Goal: Task Accomplishment & Management: Use online tool/utility

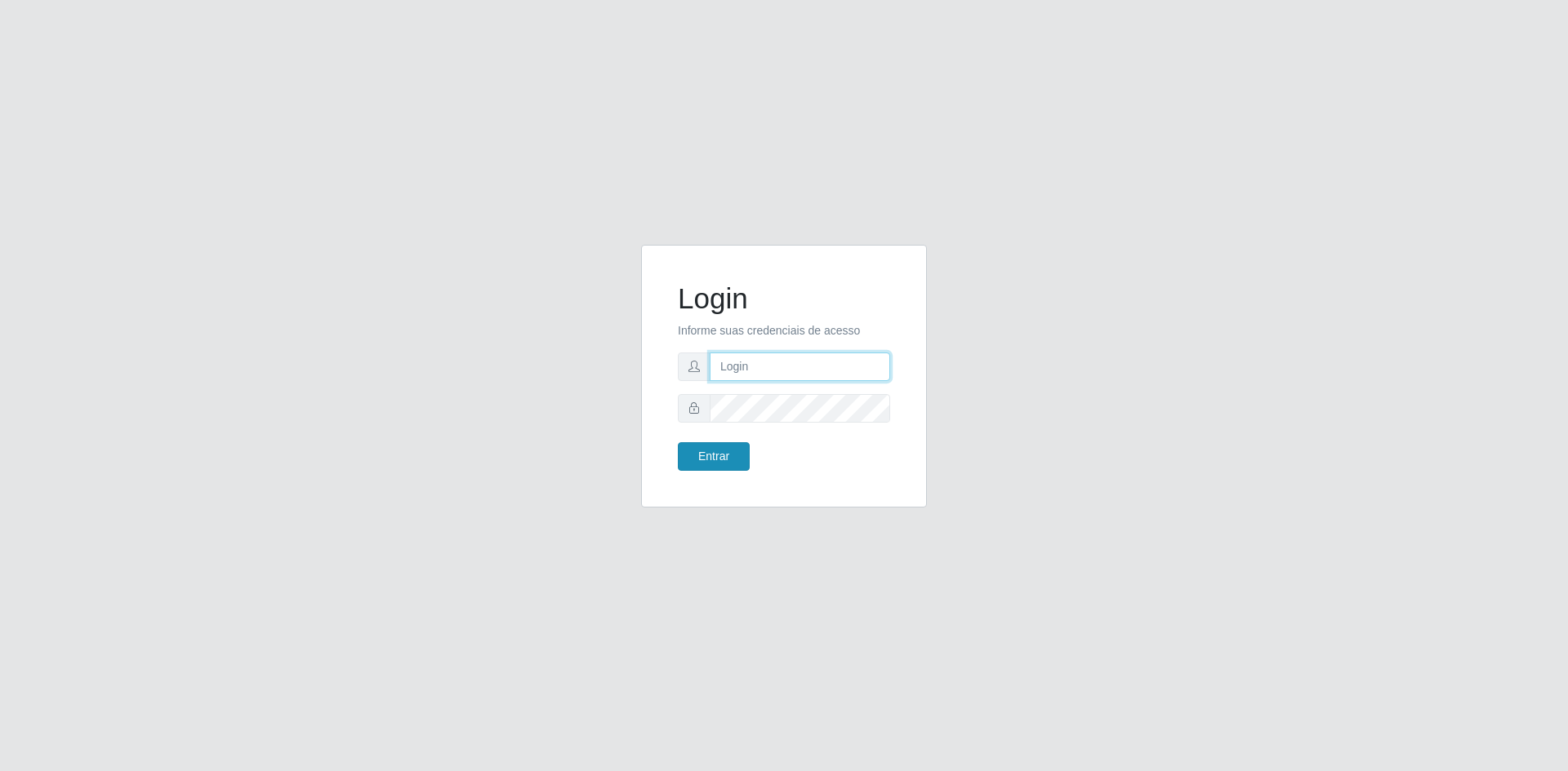
type input "[EMAIL_ADDRESS][DOMAIN_NAME]"
click at [717, 457] on button "Entrar" at bounding box center [713, 457] width 72 height 29
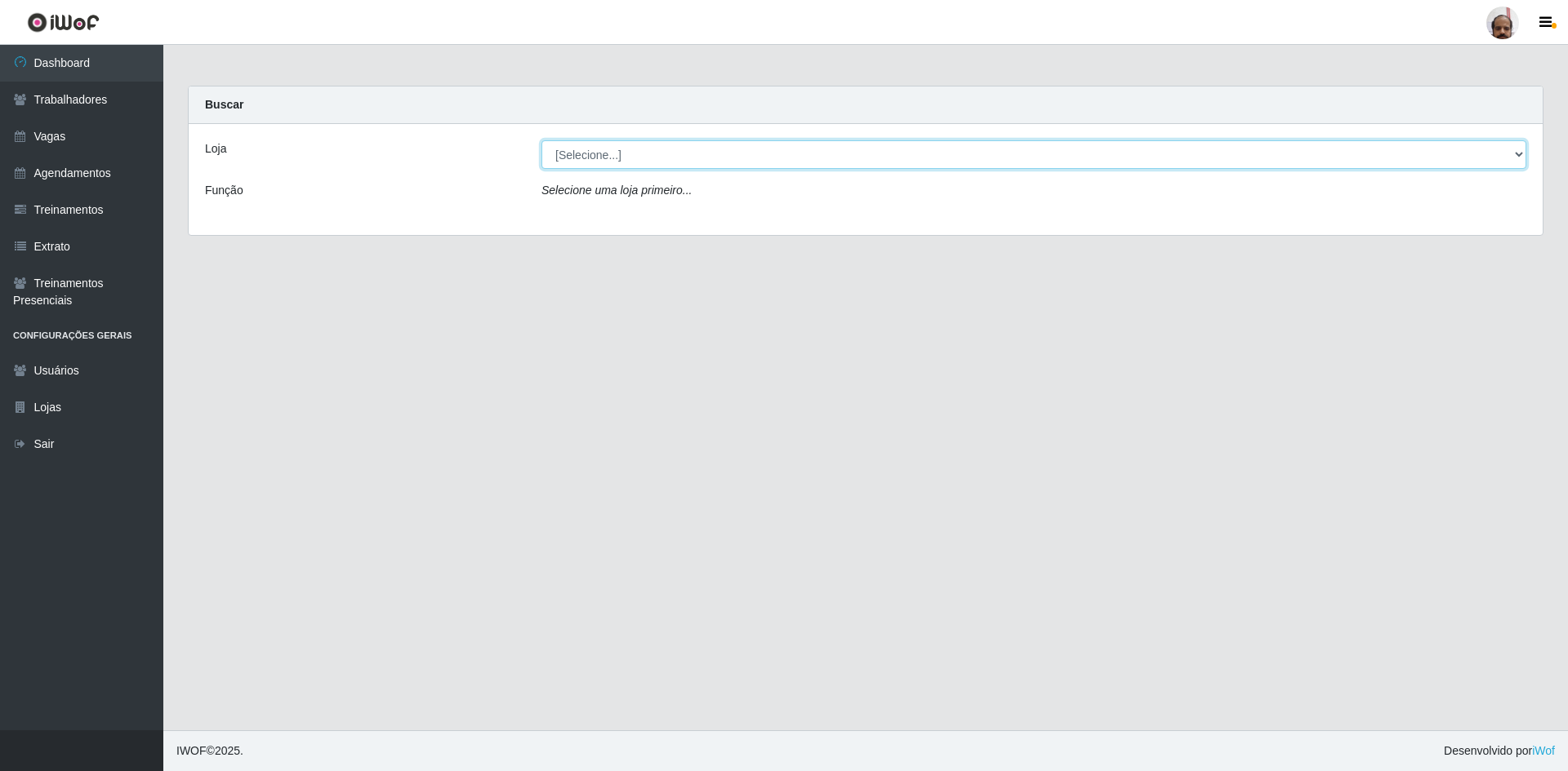
click at [593, 157] on select "[Selecione...] Mar Vermelho - Loja 05" at bounding box center [1033, 155] width 984 height 29
select select "252"
click at [541, 140] on select "[Selecione...] Mar Vermelho - Loja 05" at bounding box center [1033, 155] width 984 height 29
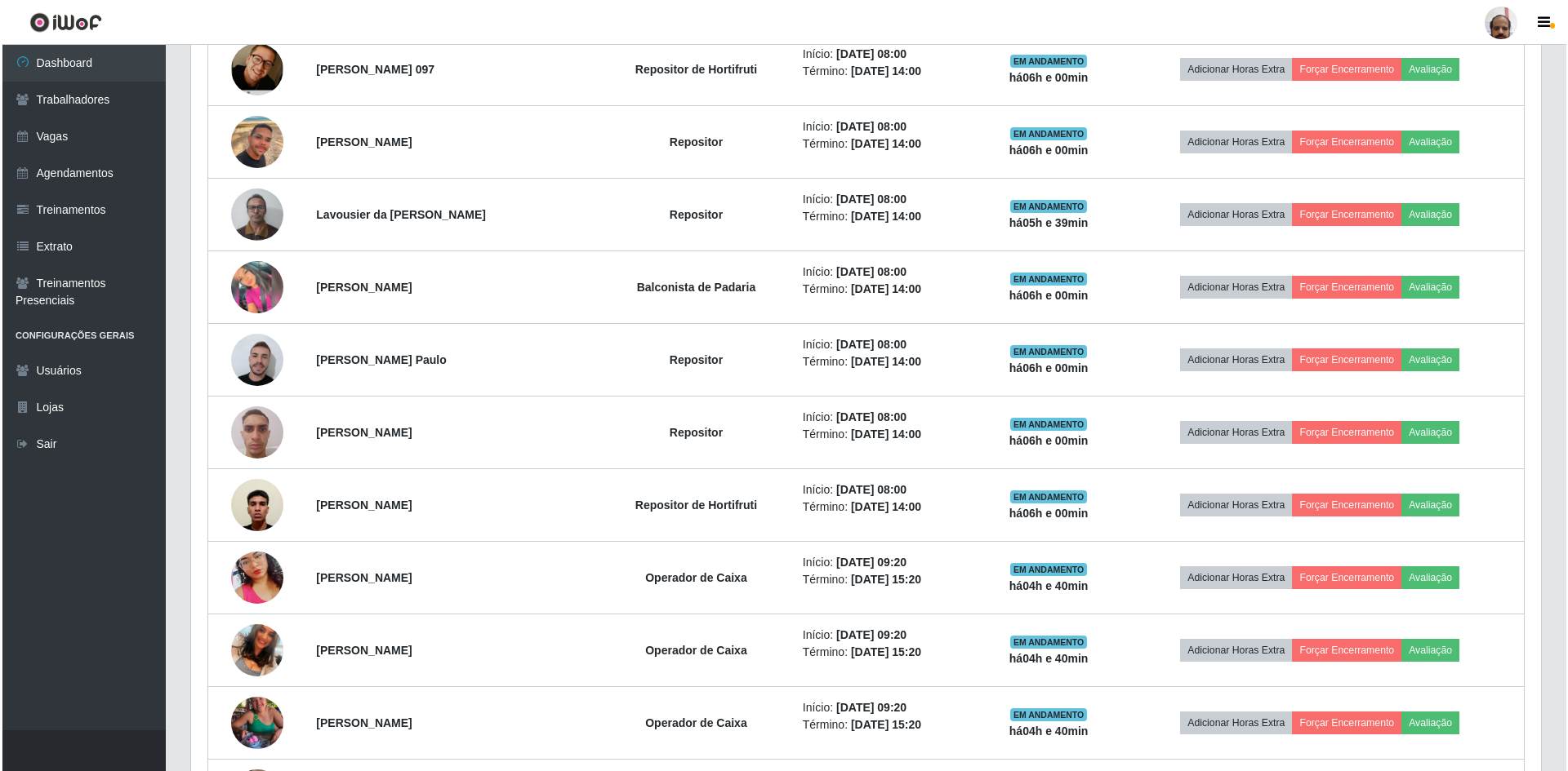
scroll to position [979, 0]
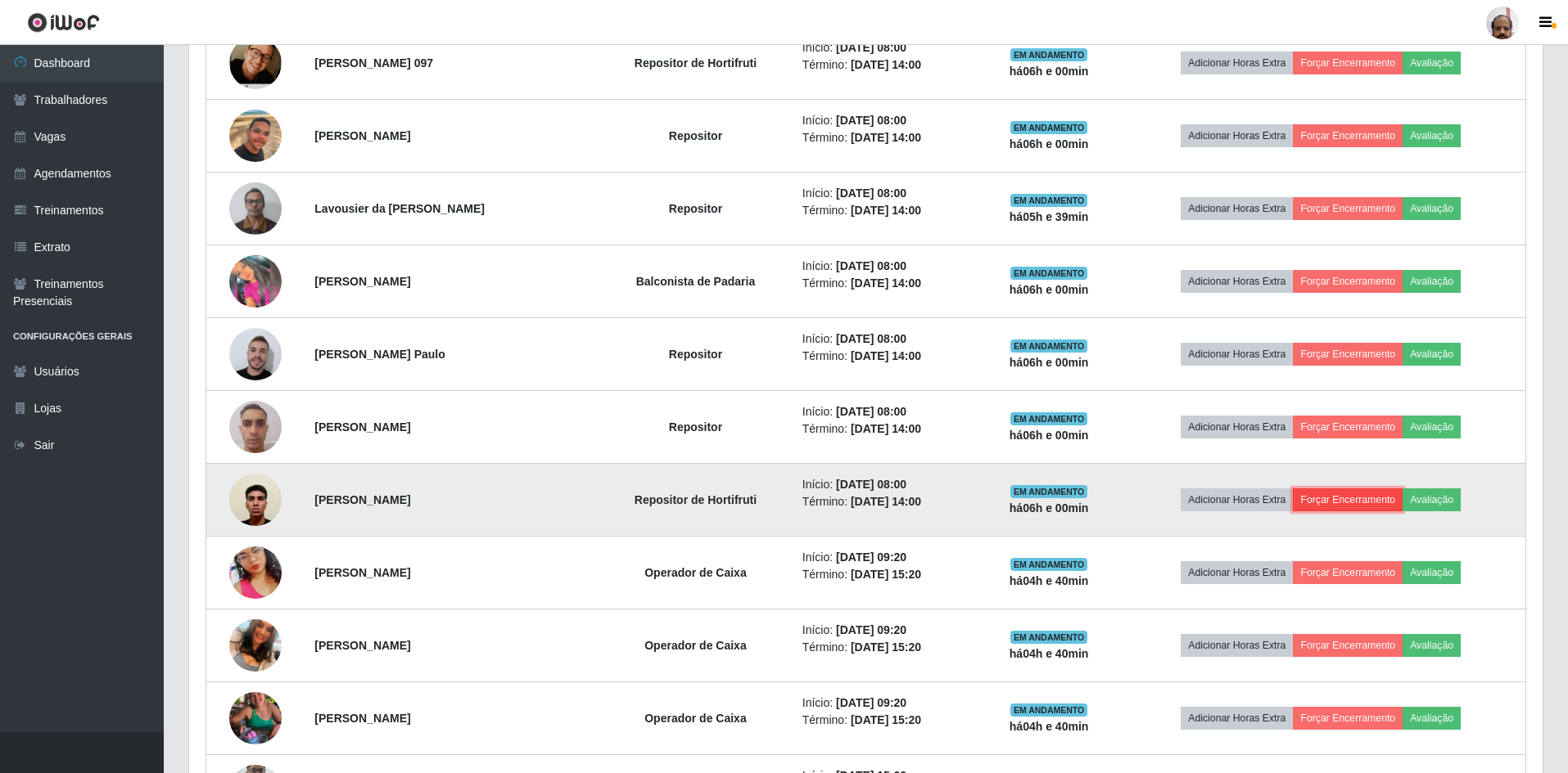
click at [1403, 499] on button "Forçar Encerramento" at bounding box center [1348, 500] width 109 height 23
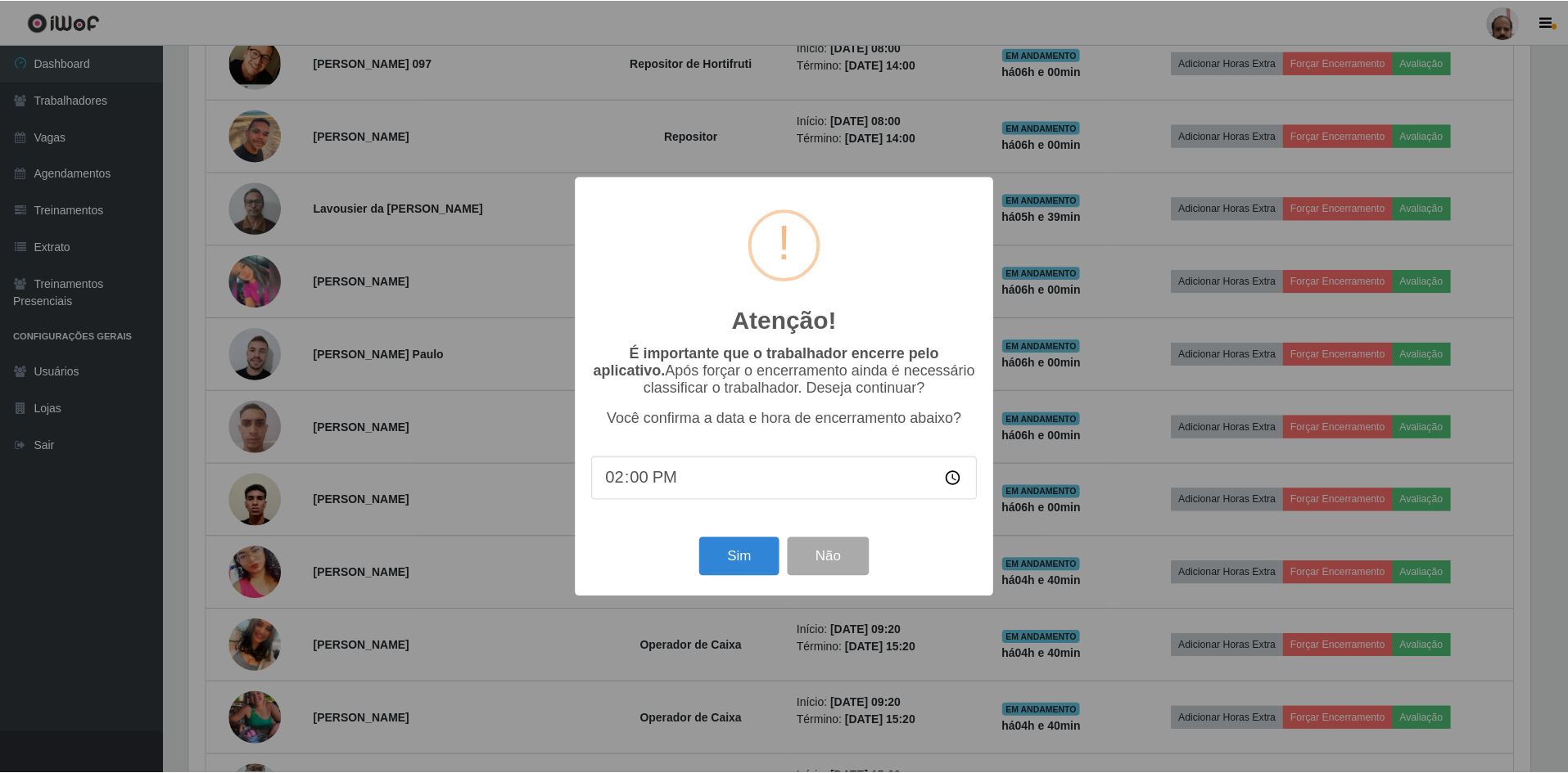
scroll to position [340, 1346]
click at [740, 559] on button "Sim" at bounding box center [740, 557] width 80 height 38
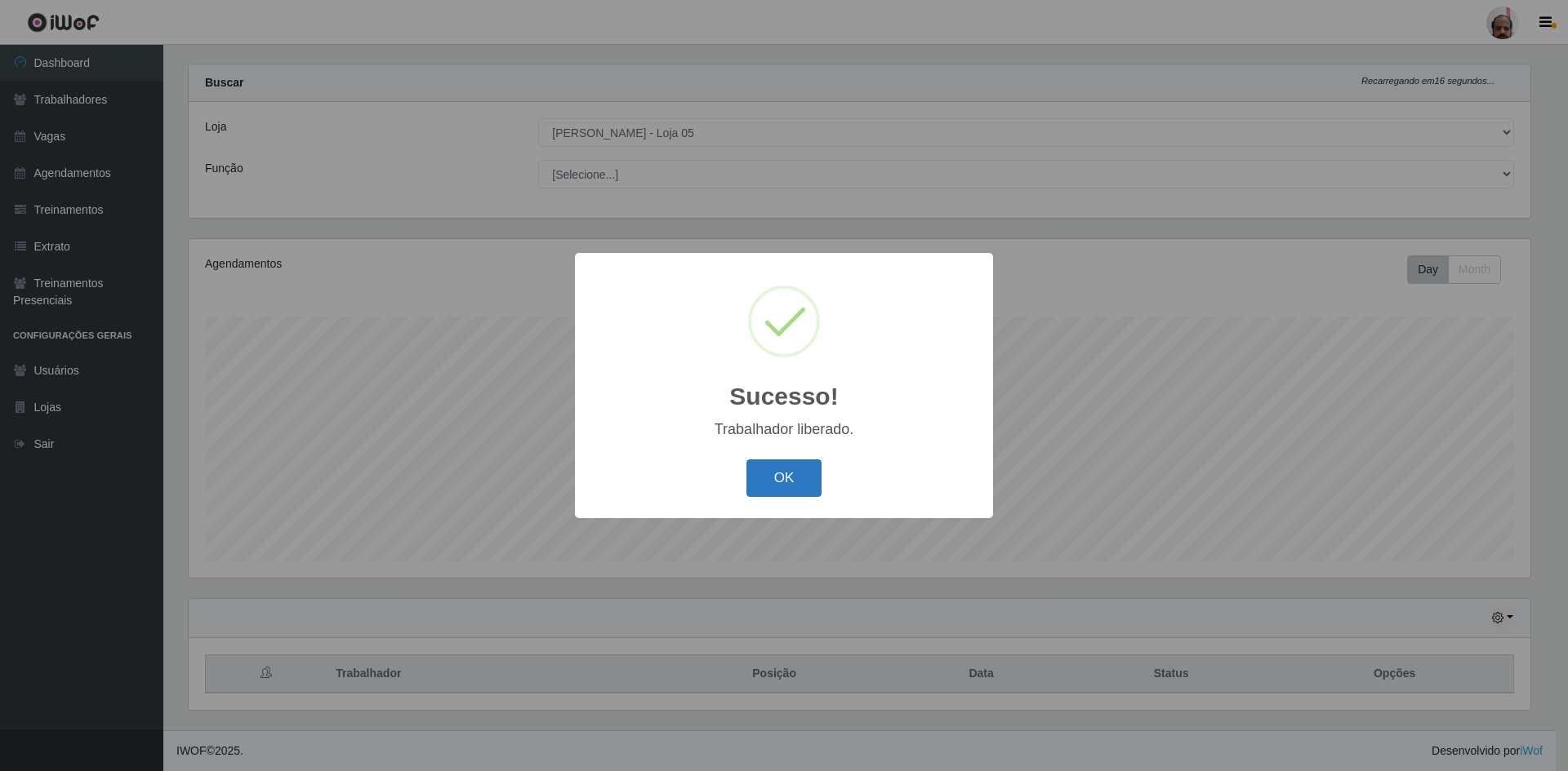
click at [798, 473] on button "OK" at bounding box center [784, 479] width 75 height 38
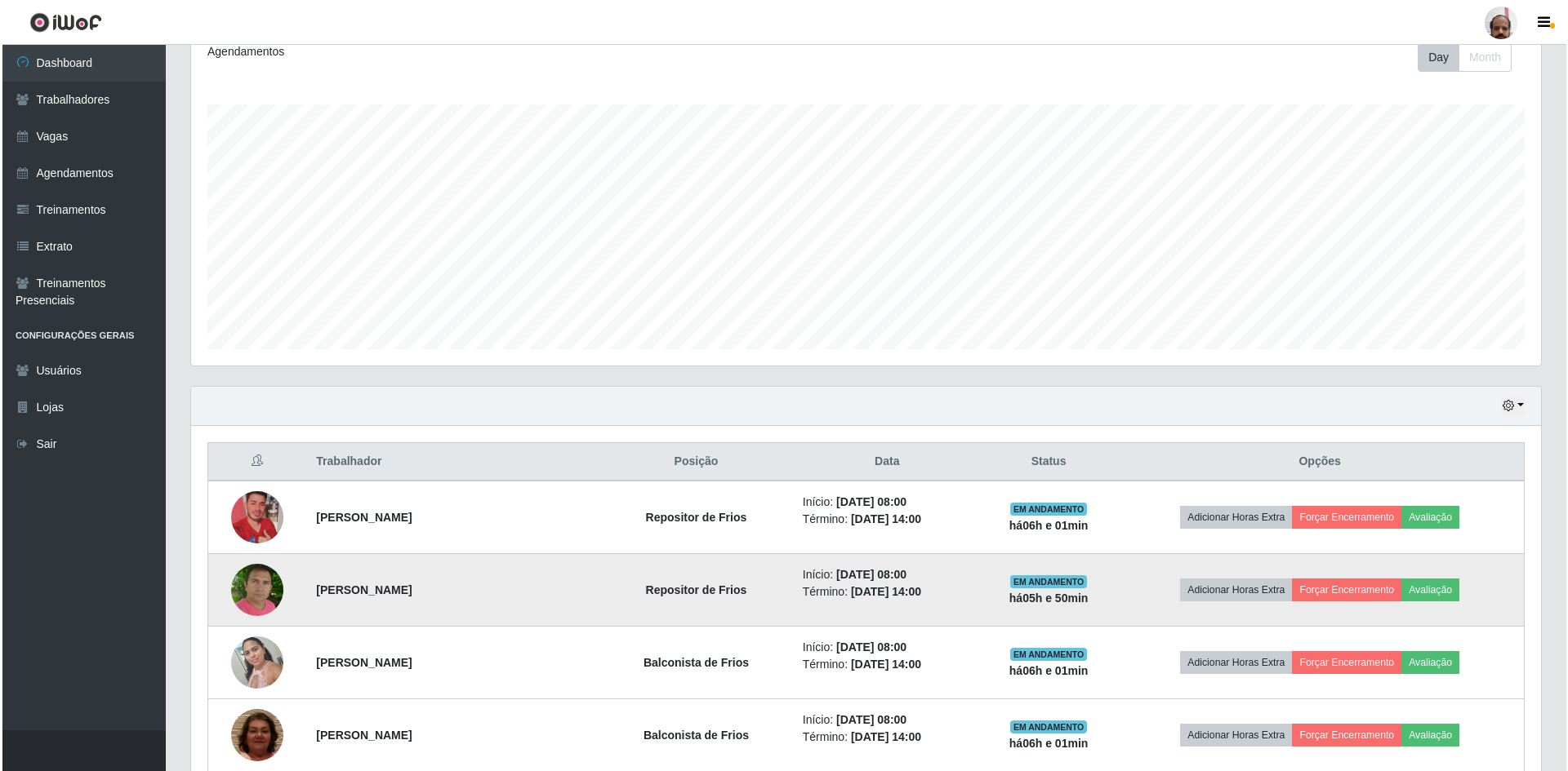
scroll to position [267, 0]
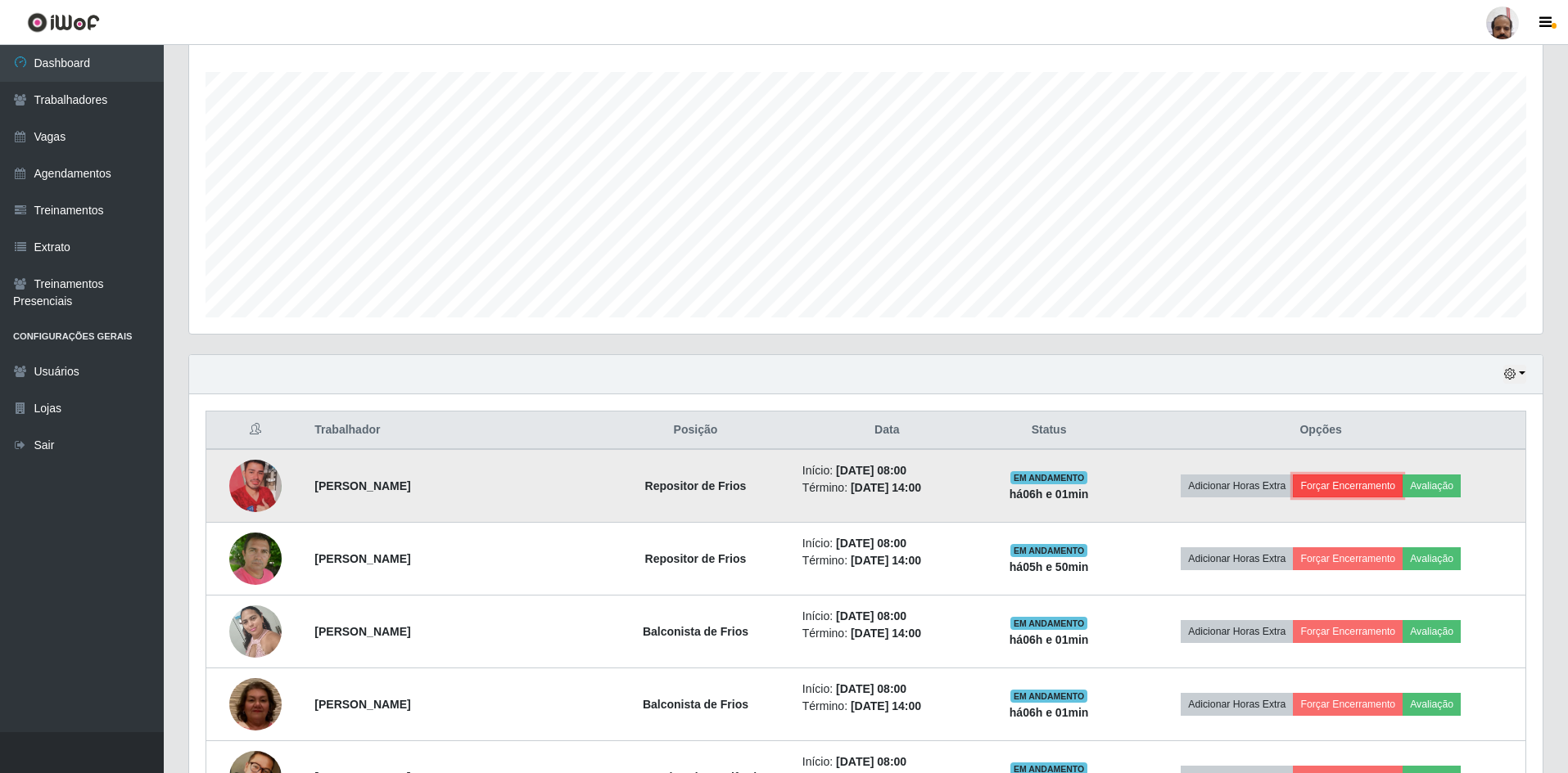
click at [1344, 484] on button "Forçar Encerramento" at bounding box center [1348, 487] width 109 height 23
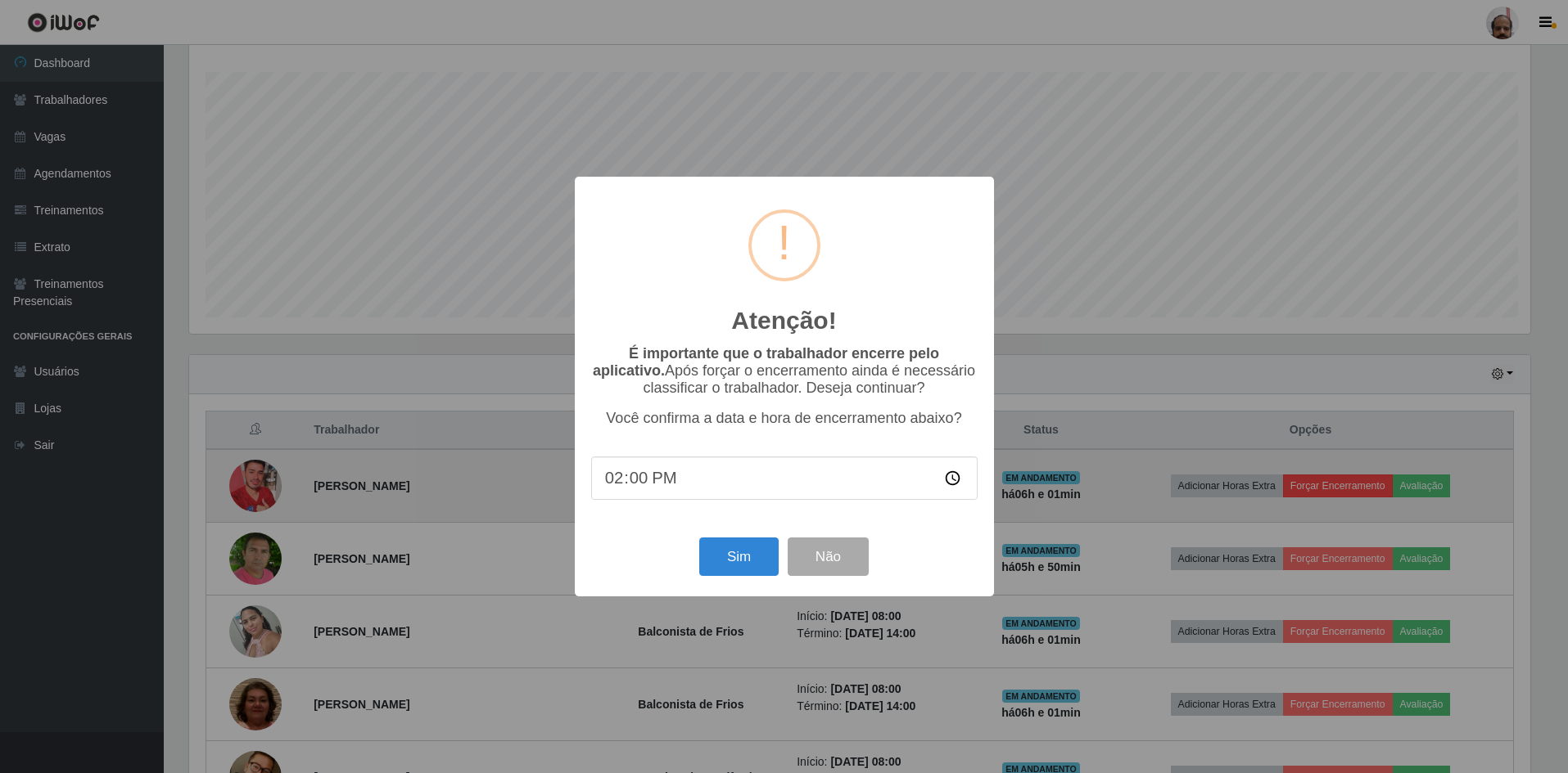
scroll to position [340, 1346]
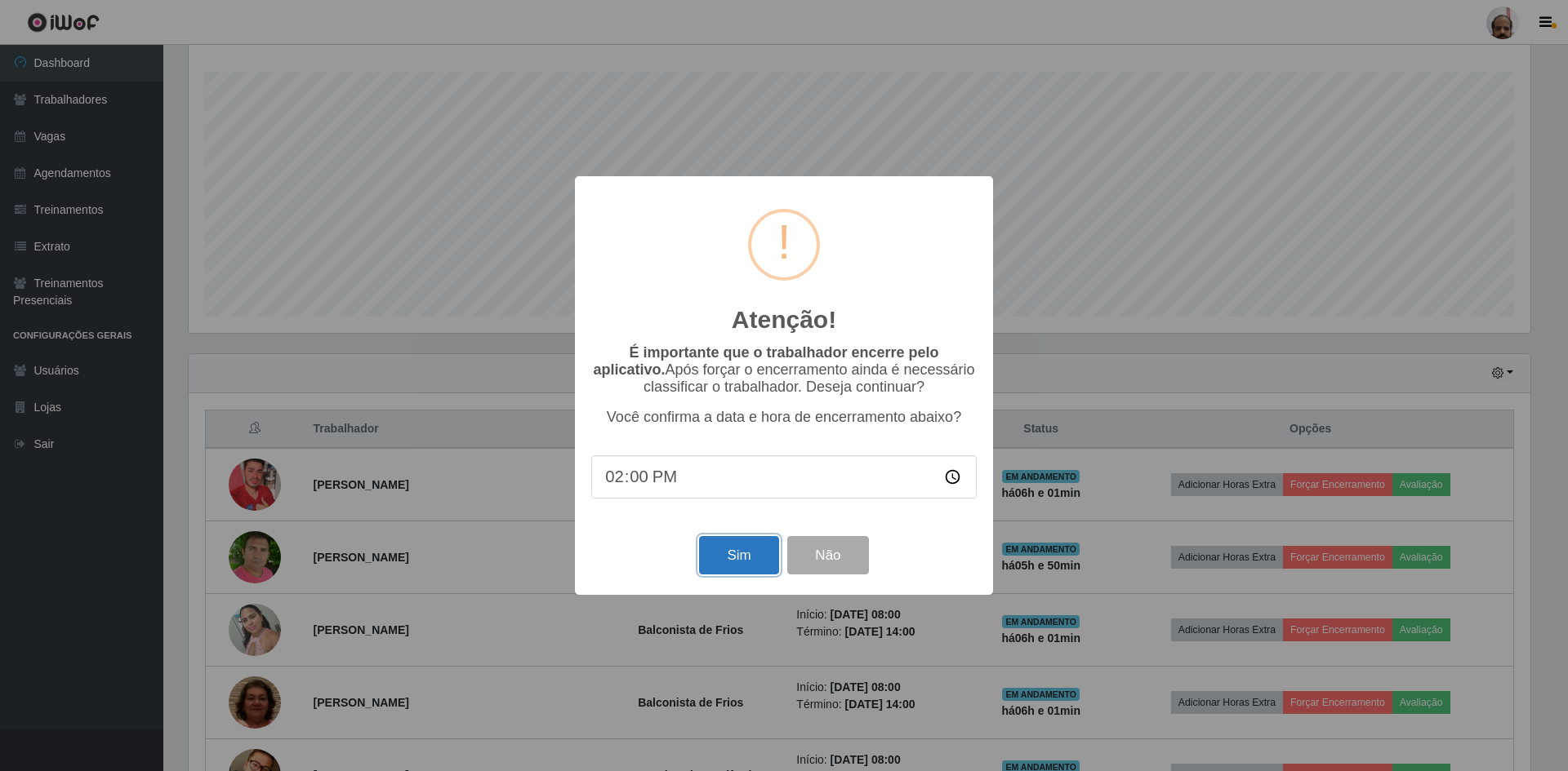
click at [749, 558] on button "Sim" at bounding box center [738, 555] width 79 height 38
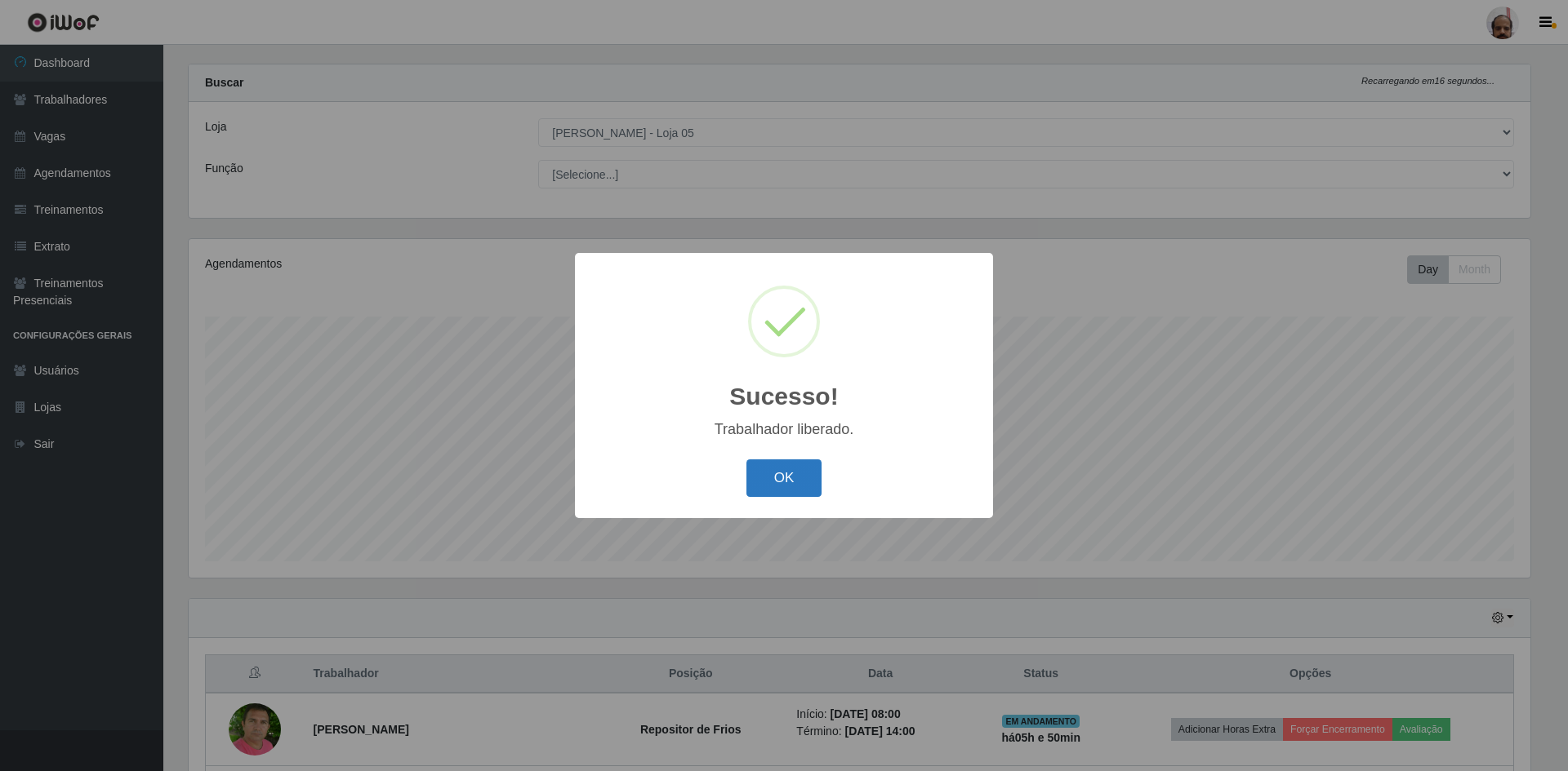
click at [775, 482] on button "OK" at bounding box center [784, 479] width 75 height 38
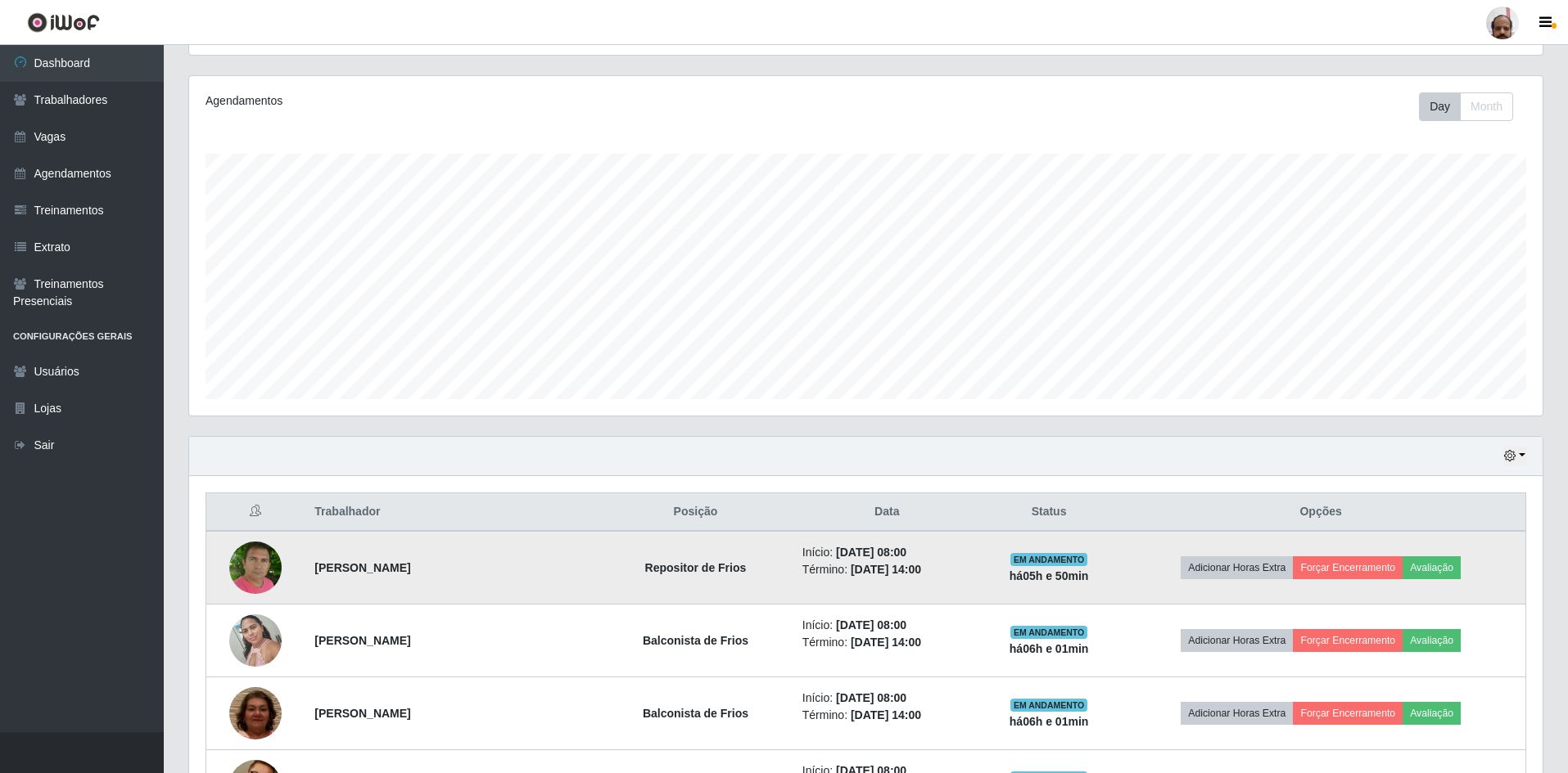
scroll to position [267, 0]
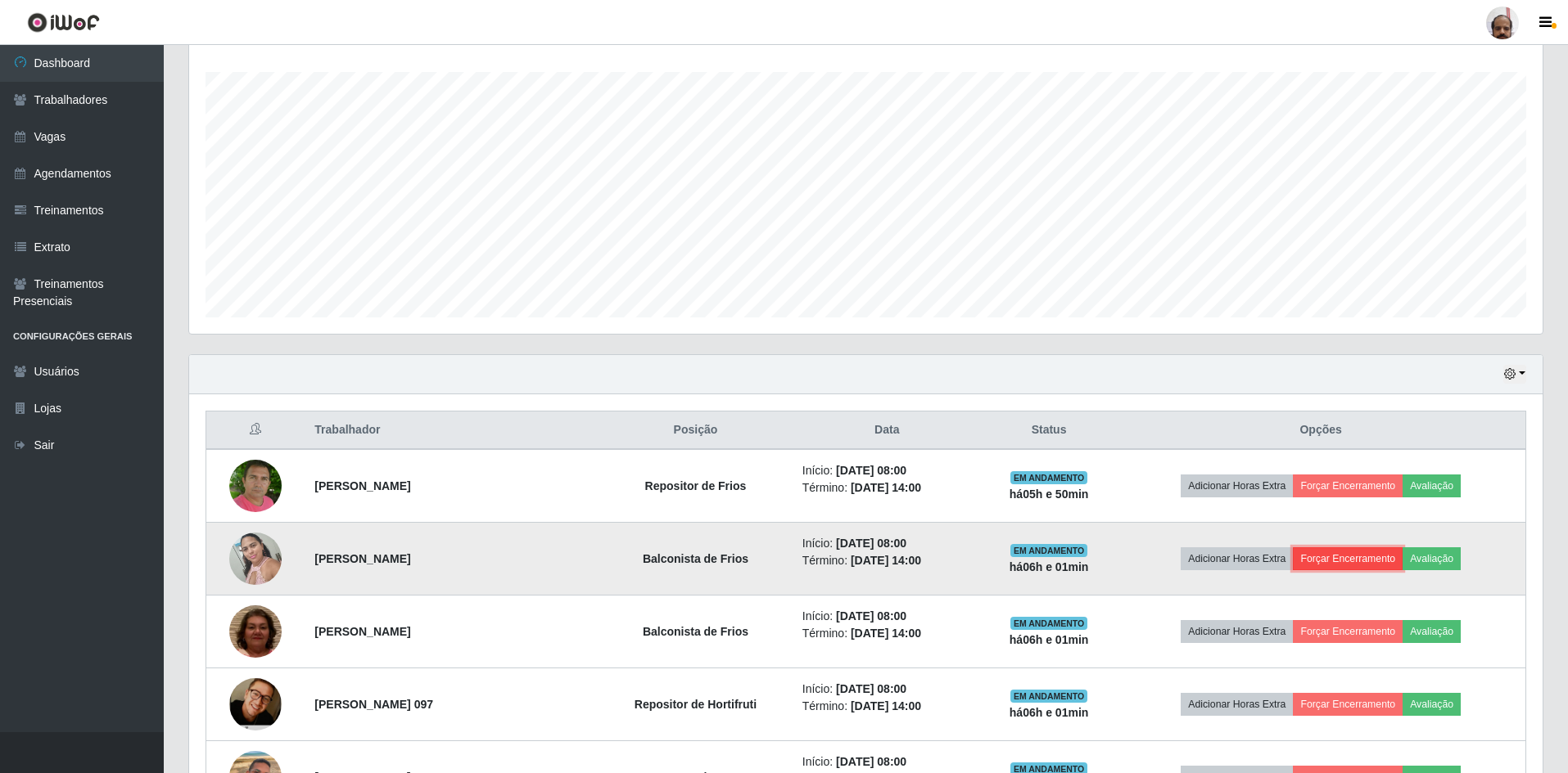
click at [1348, 559] on button "Forçar Encerramento" at bounding box center [1348, 559] width 109 height 23
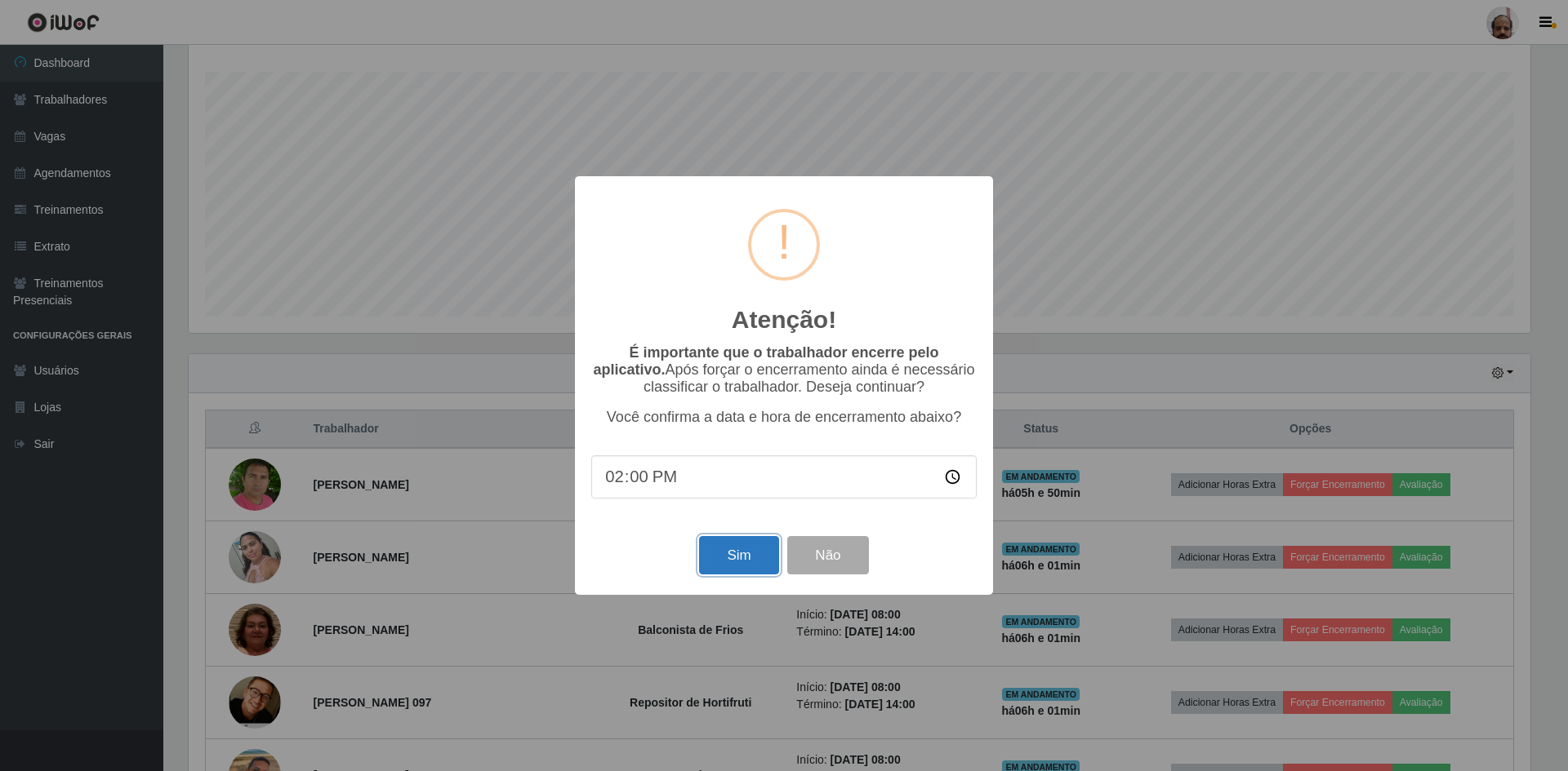
click at [751, 569] on button "Sim" at bounding box center [738, 555] width 79 height 38
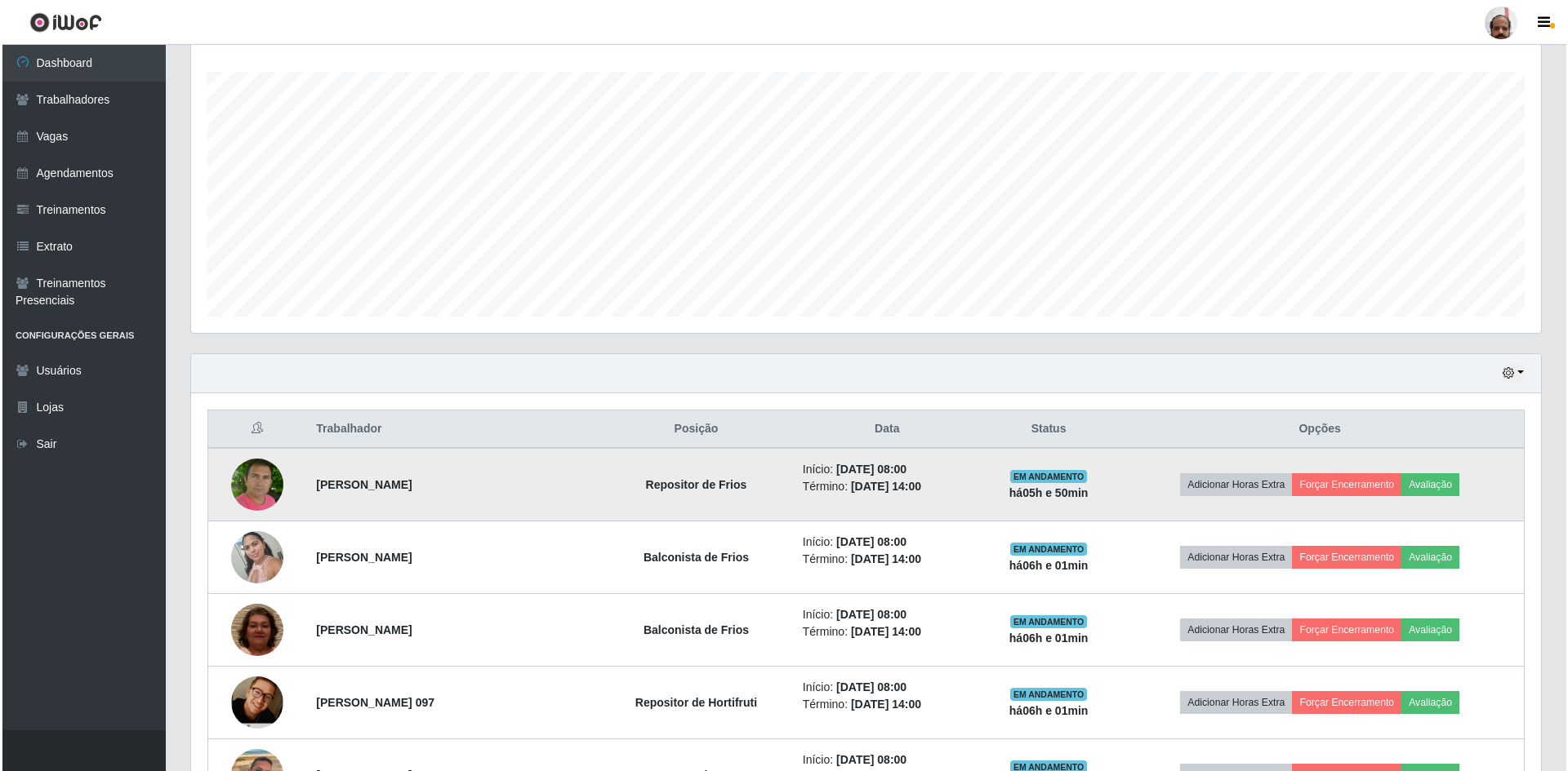
scroll to position [0, 0]
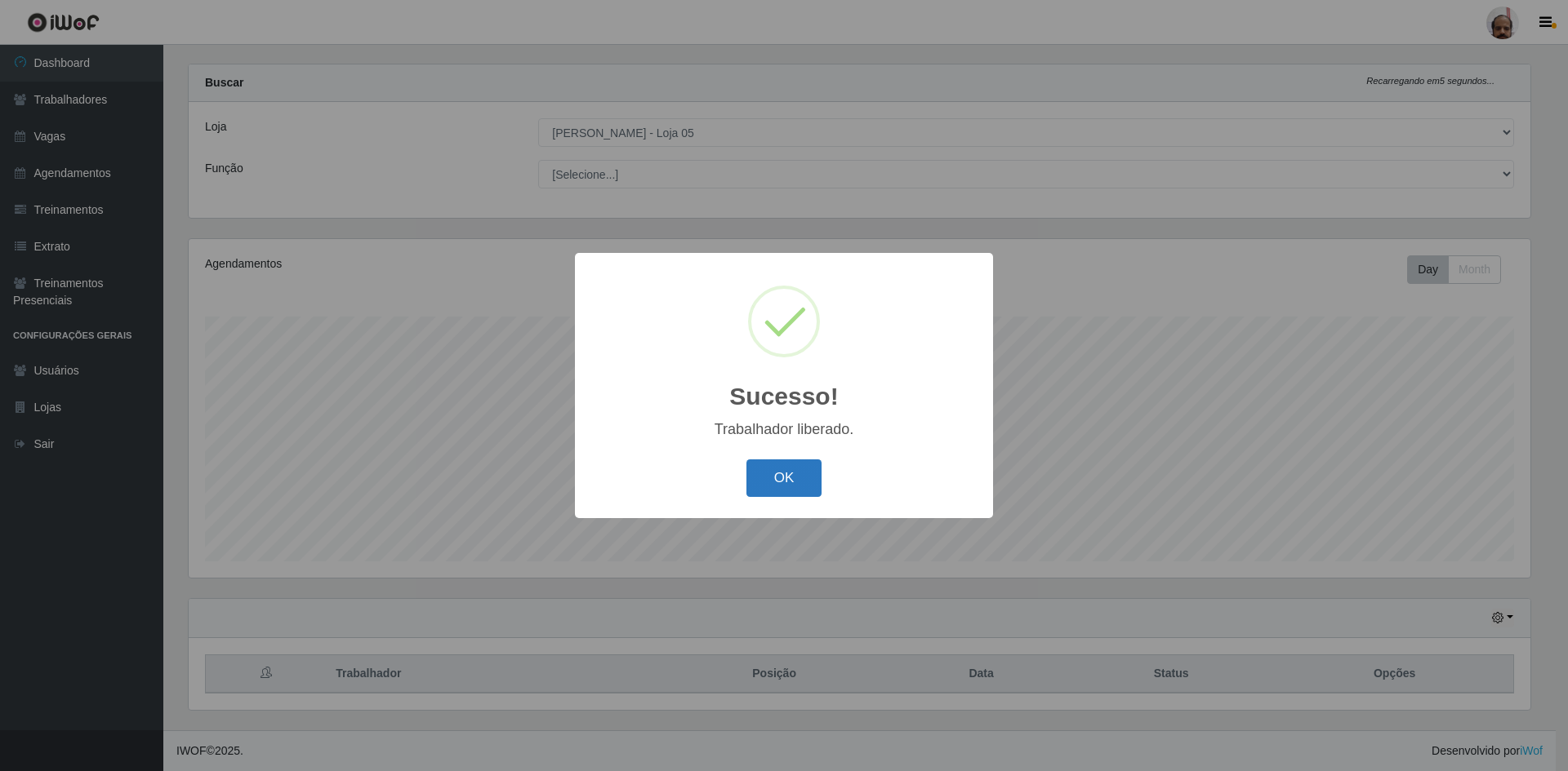
click at [783, 484] on button "OK" at bounding box center [784, 479] width 75 height 38
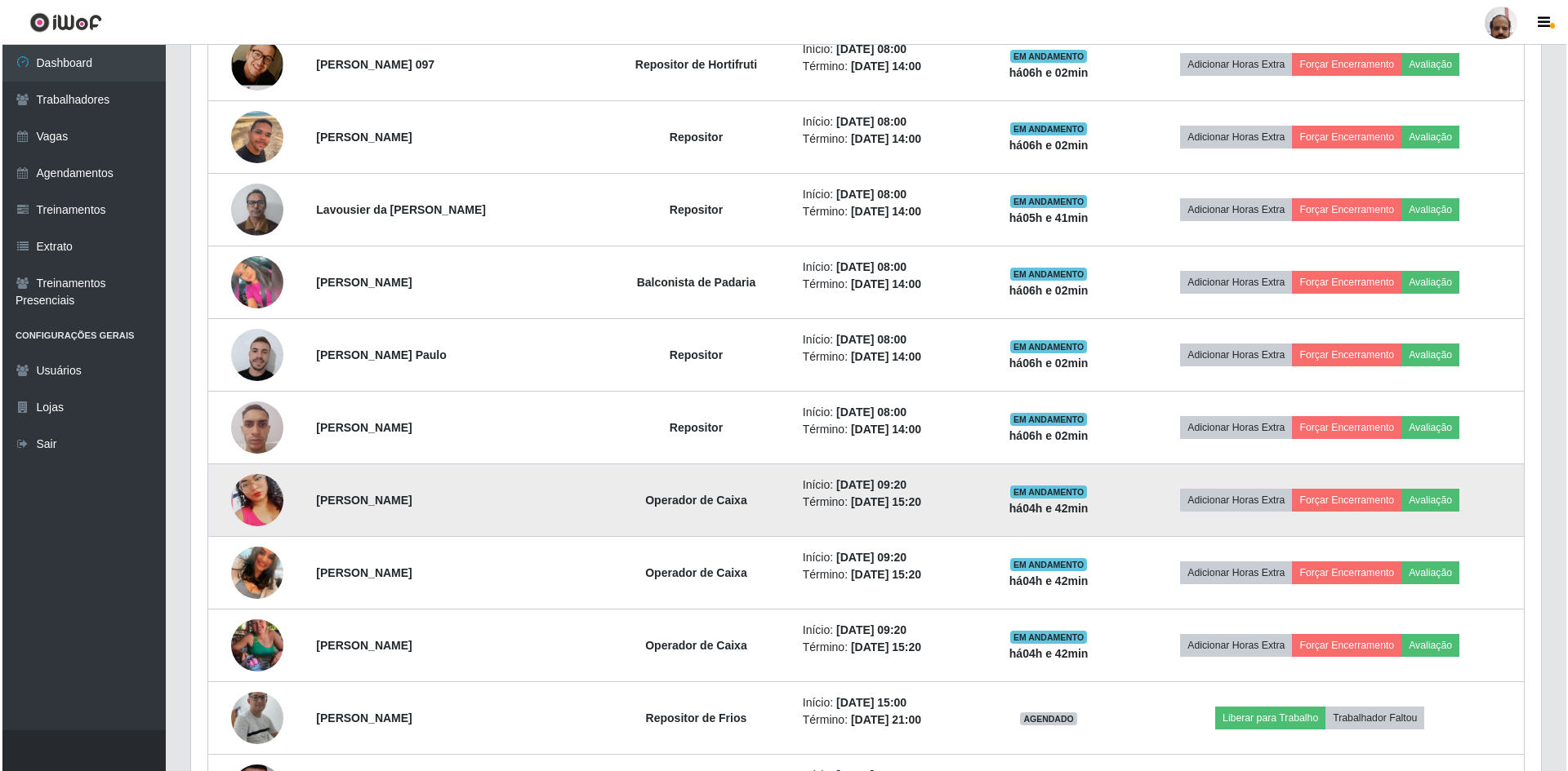
scroll to position [839, 0]
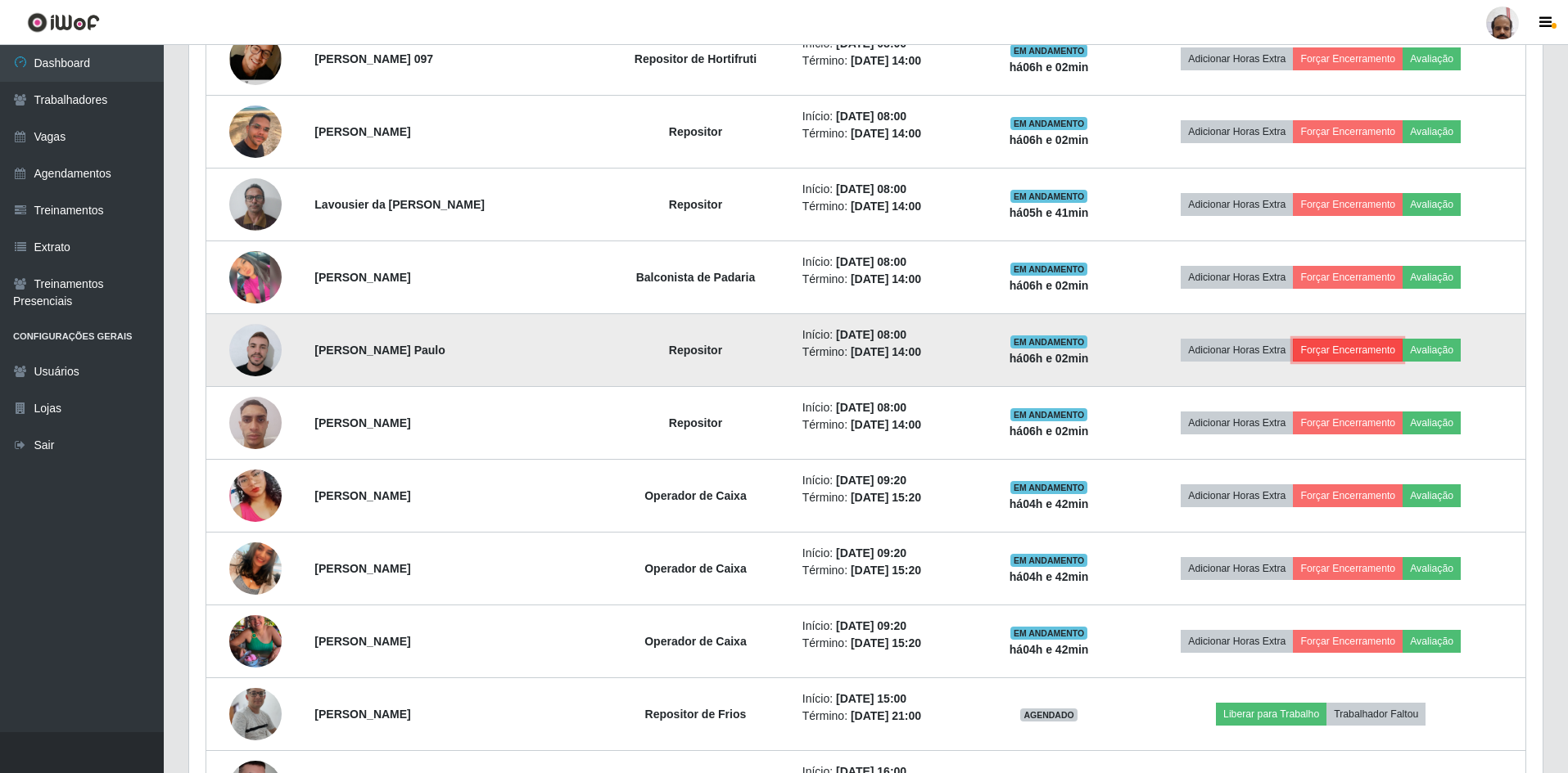
click at [1359, 351] on button "Forçar Encerramento" at bounding box center [1348, 351] width 109 height 23
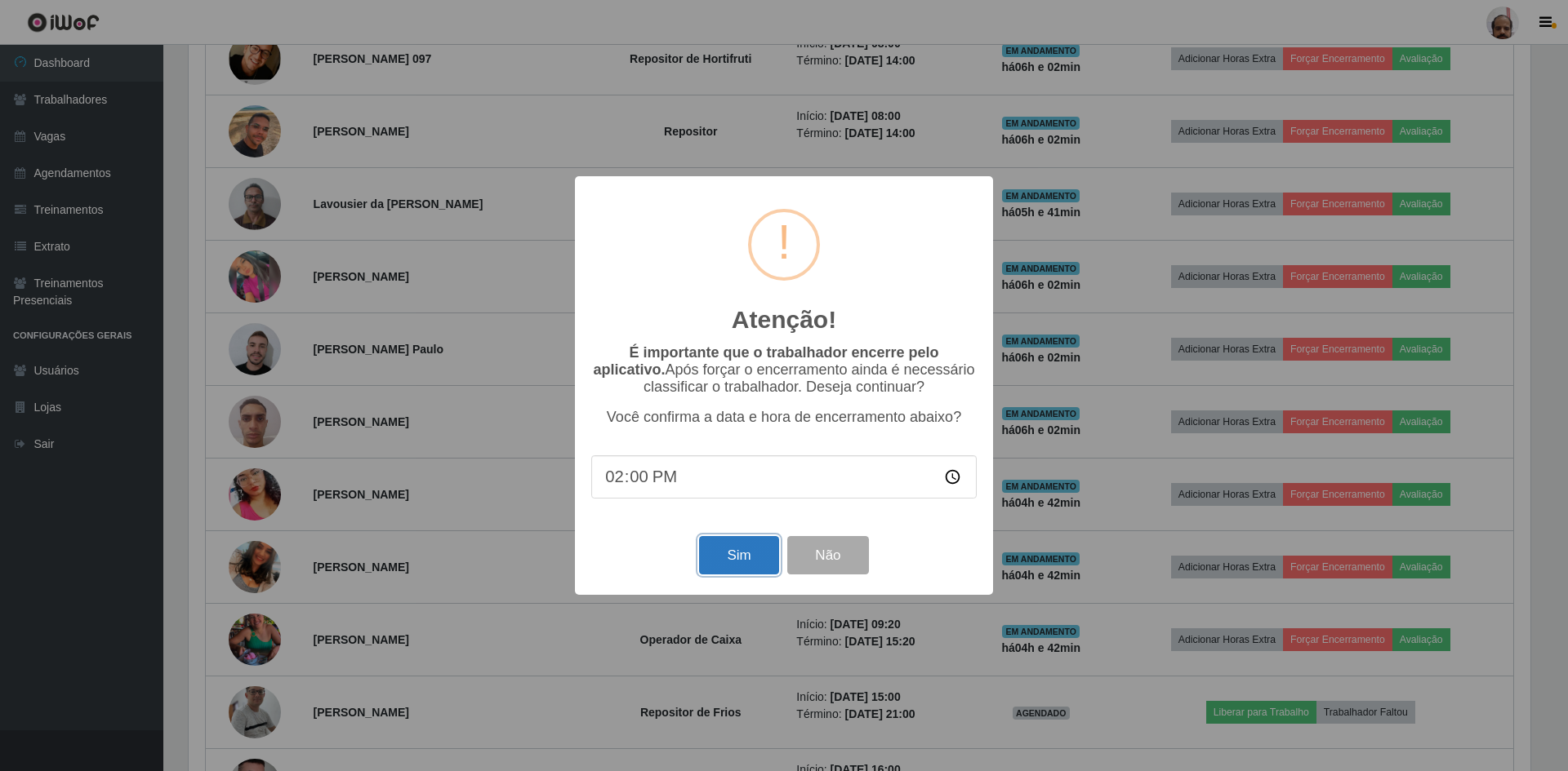
click at [743, 557] on button "Sim" at bounding box center [738, 555] width 79 height 38
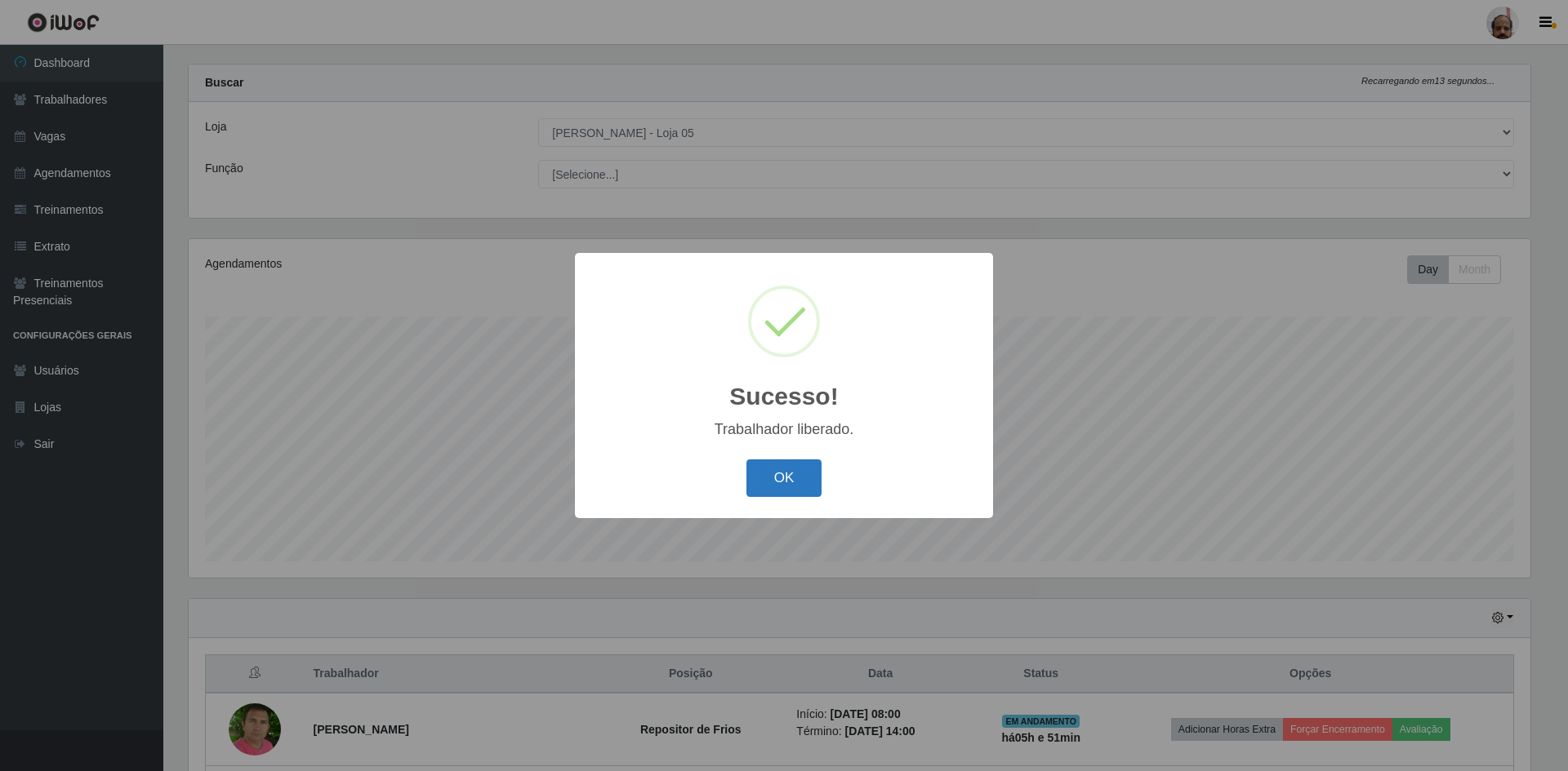
click at [783, 485] on button "OK" at bounding box center [784, 479] width 75 height 38
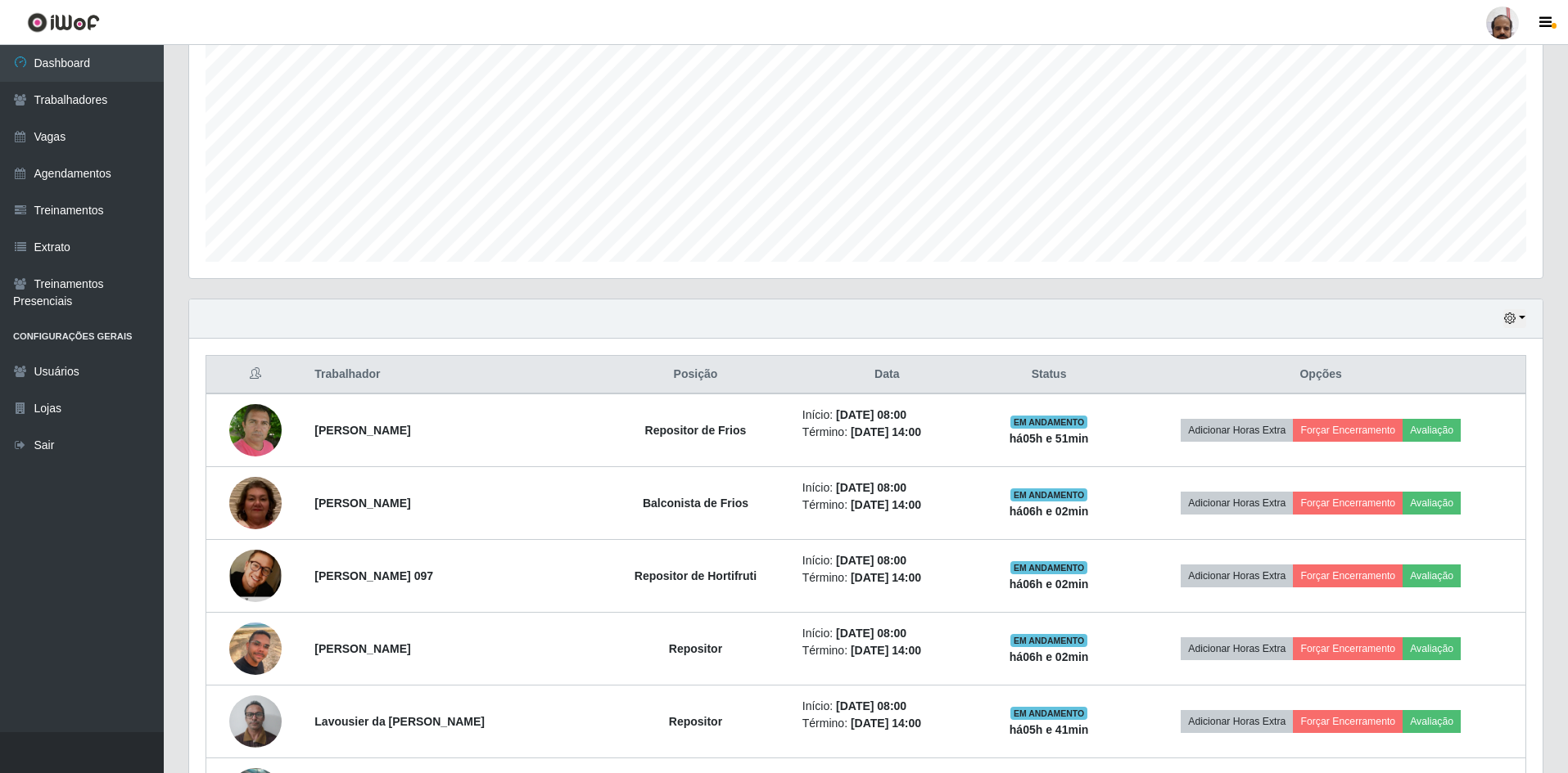
scroll to position [350, 0]
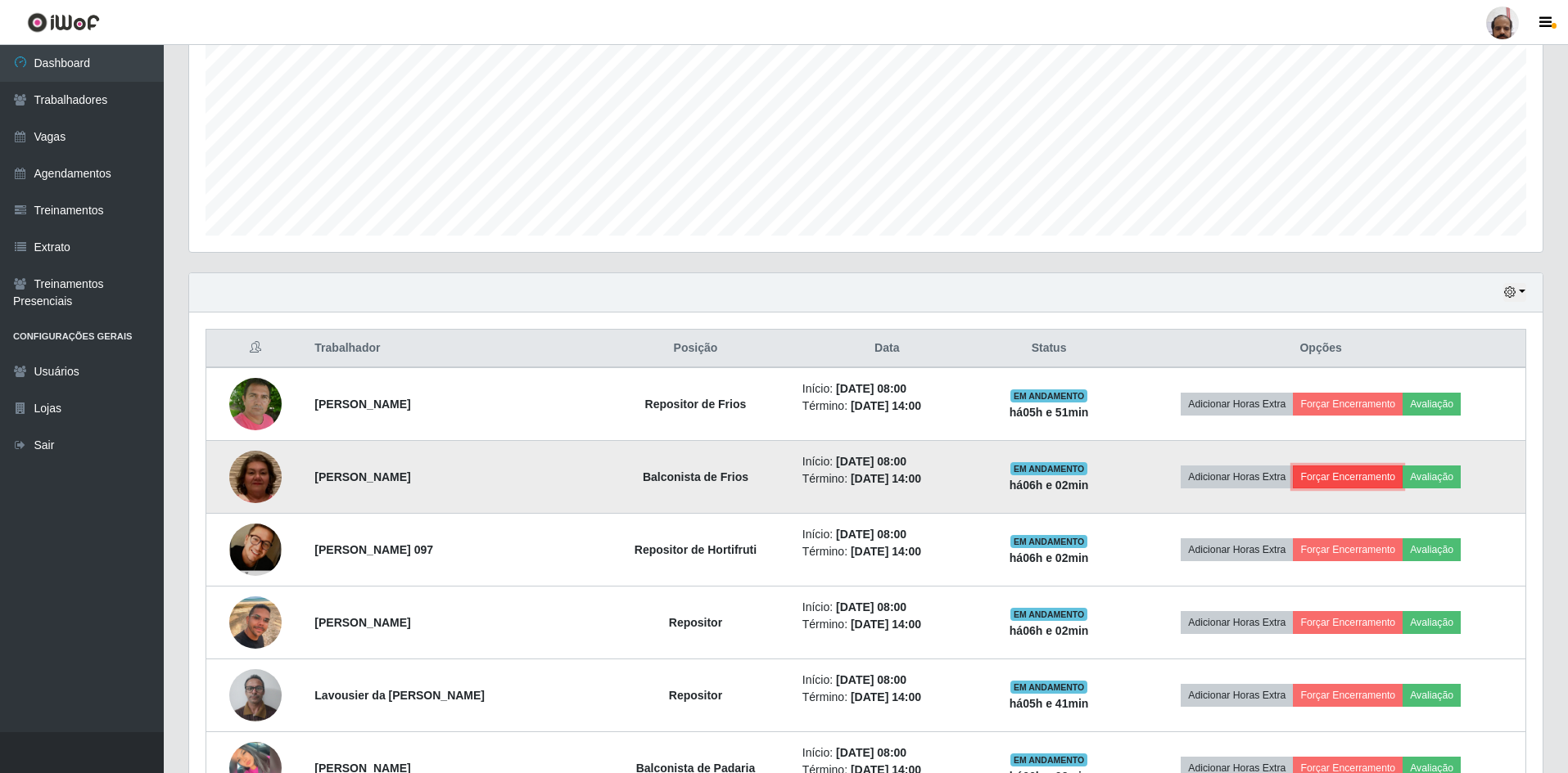
click at [1341, 472] on button "Forçar Encerramento" at bounding box center [1348, 477] width 109 height 23
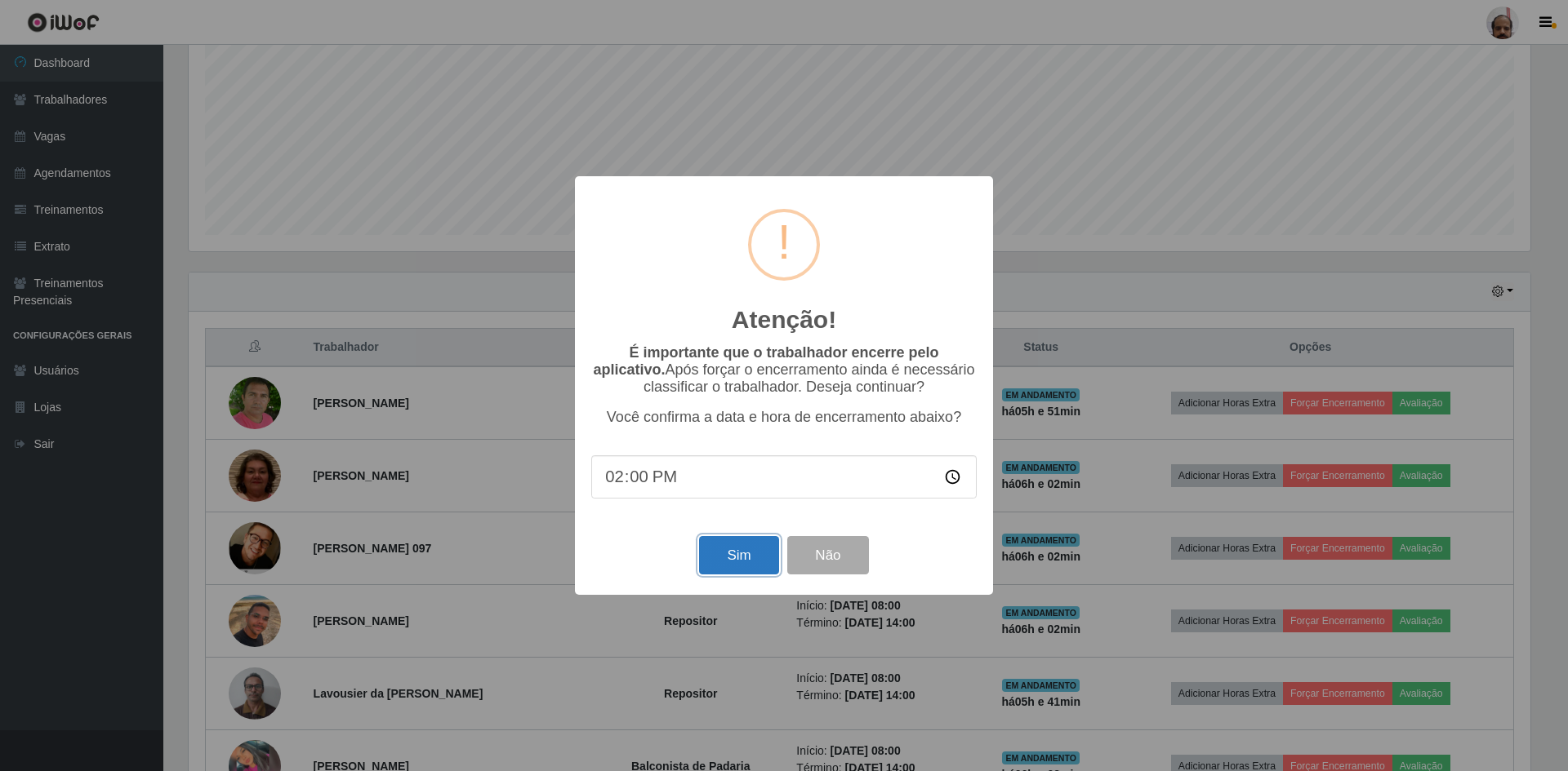
click at [736, 562] on button "Sim" at bounding box center [738, 555] width 79 height 38
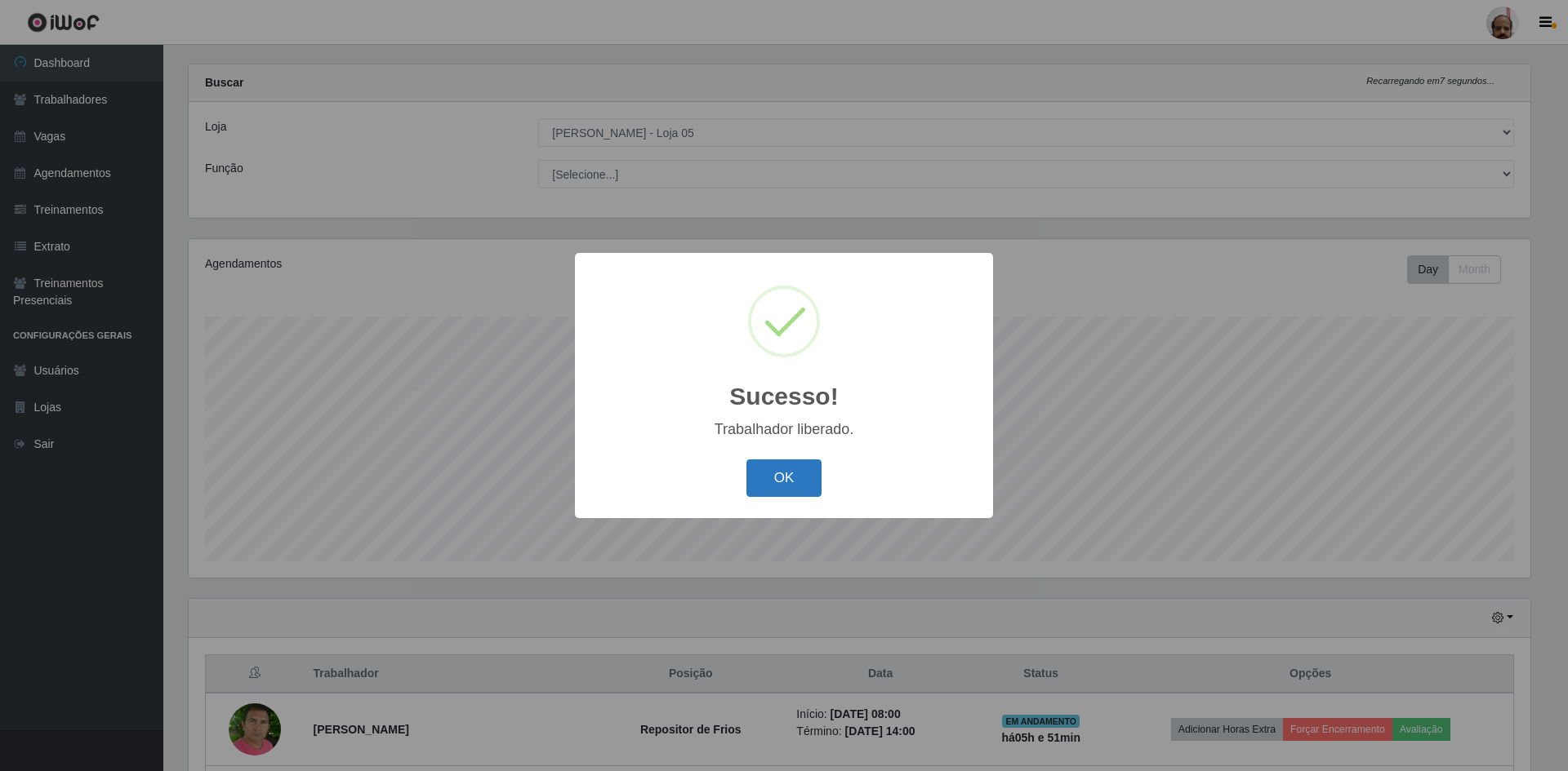
click at [790, 484] on button "OK" at bounding box center [784, 479] width 75 height 38
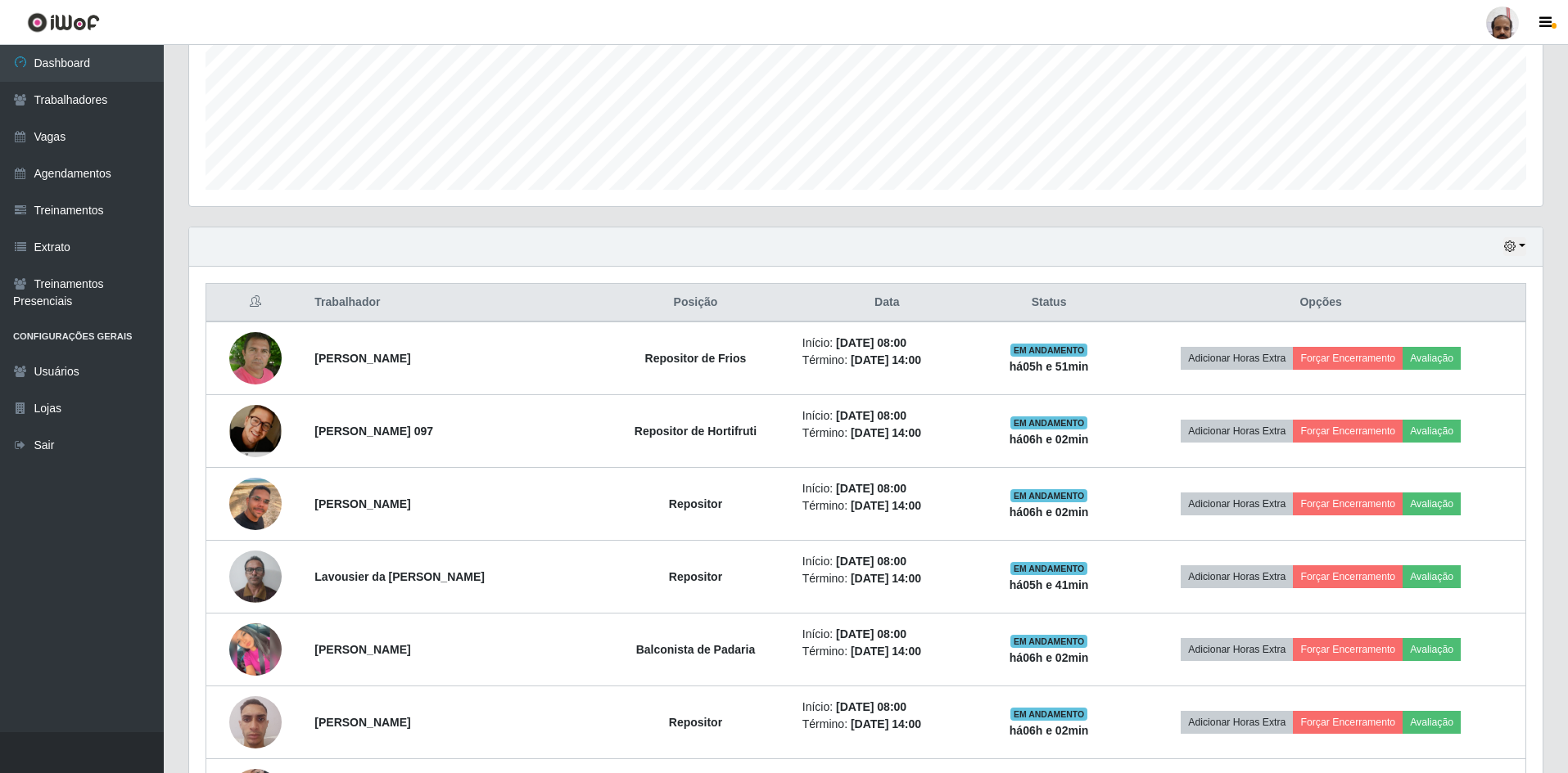
scroll to position [431, 0]
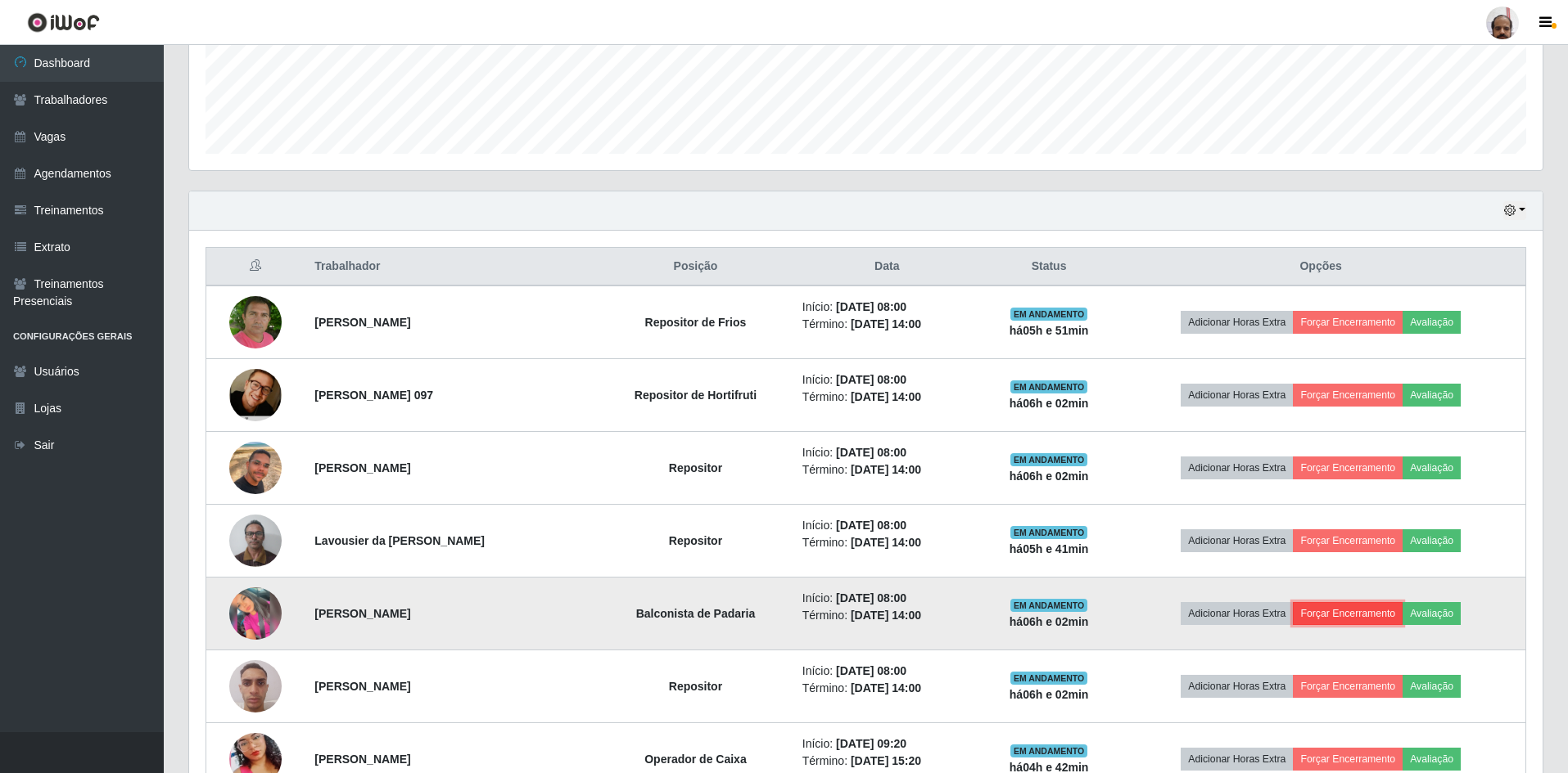
click at [1394, 616] on button "Forçar Encerramento" at bounding box center [1348, 614] width 109 height 23
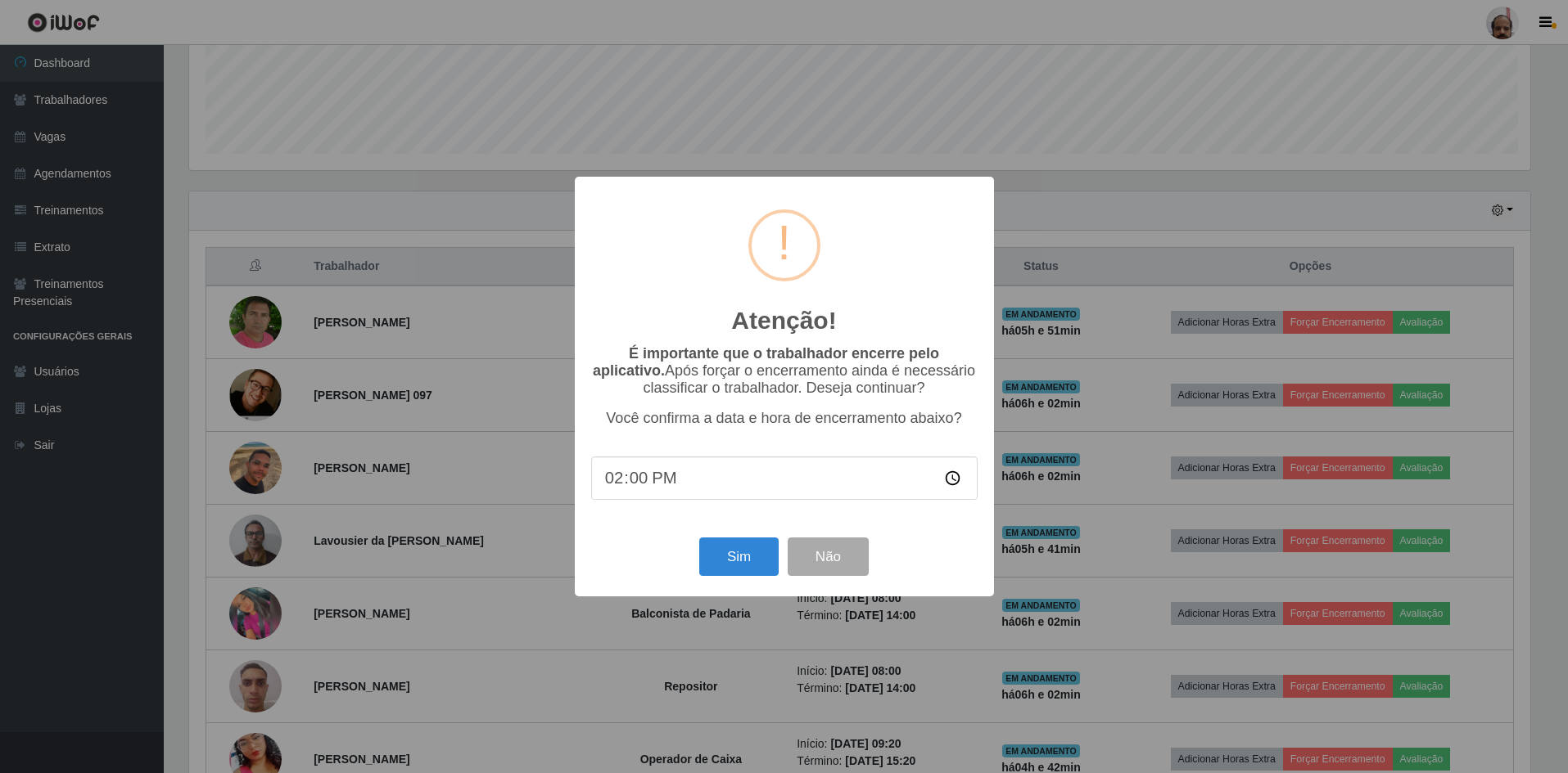
scroll to position [340, 1346]
click at [726, 563] on button "Sim" at bounding box center [740, 557] width 80 height 38
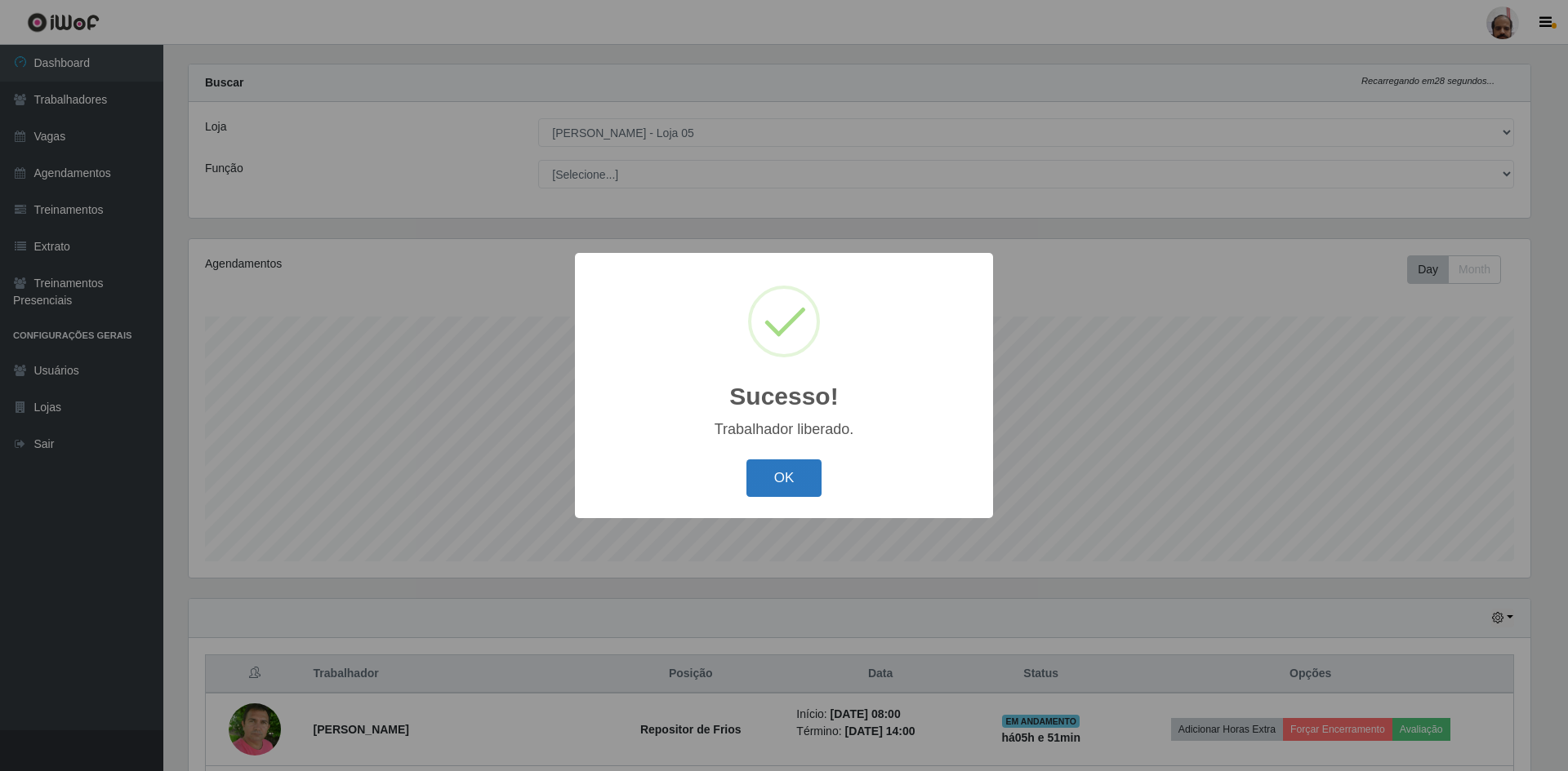
click at [796, 489] on button "OK" at bounding box center [784, 479] width 75 height 38
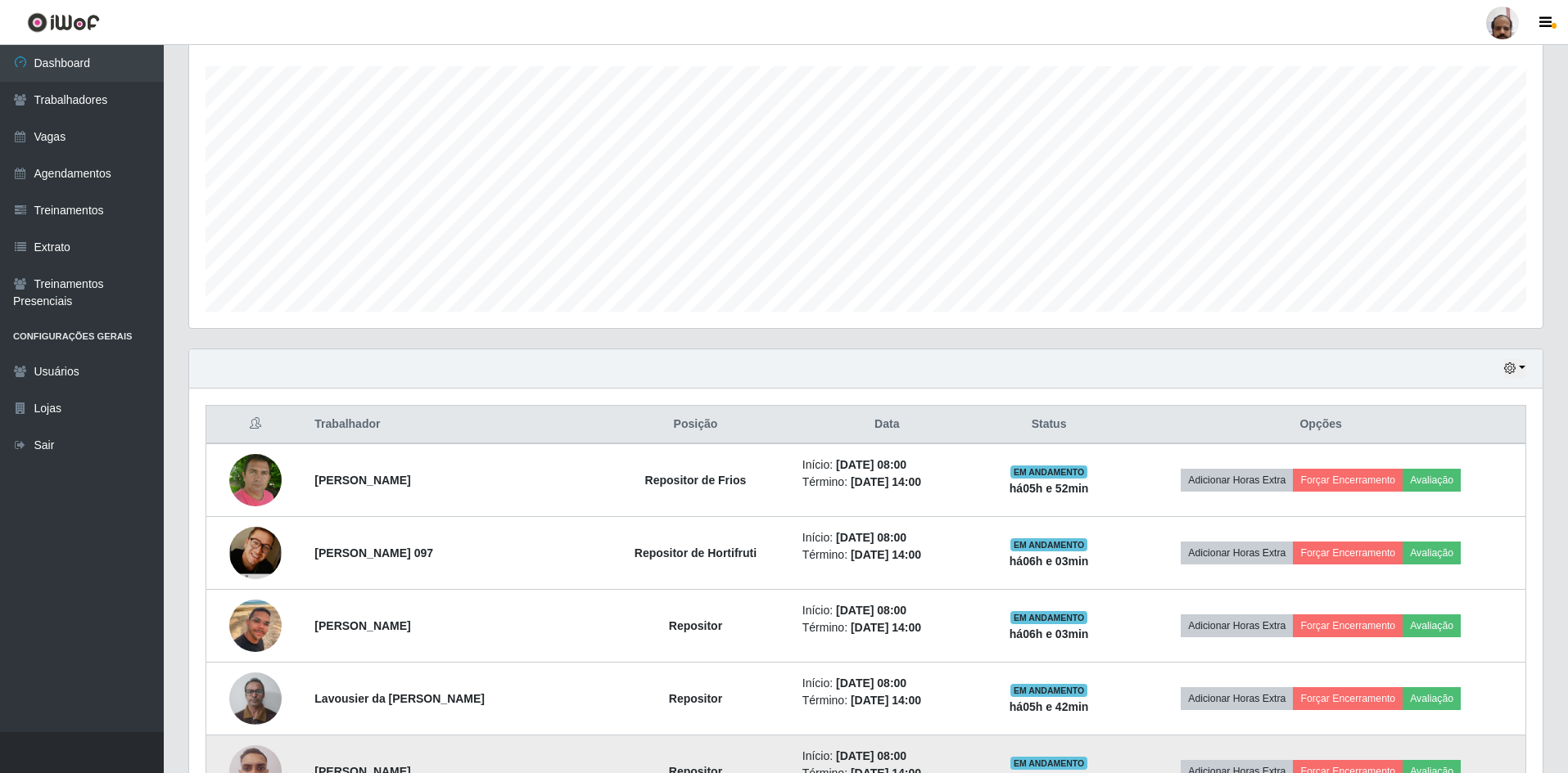
scroll to position [267, 0]
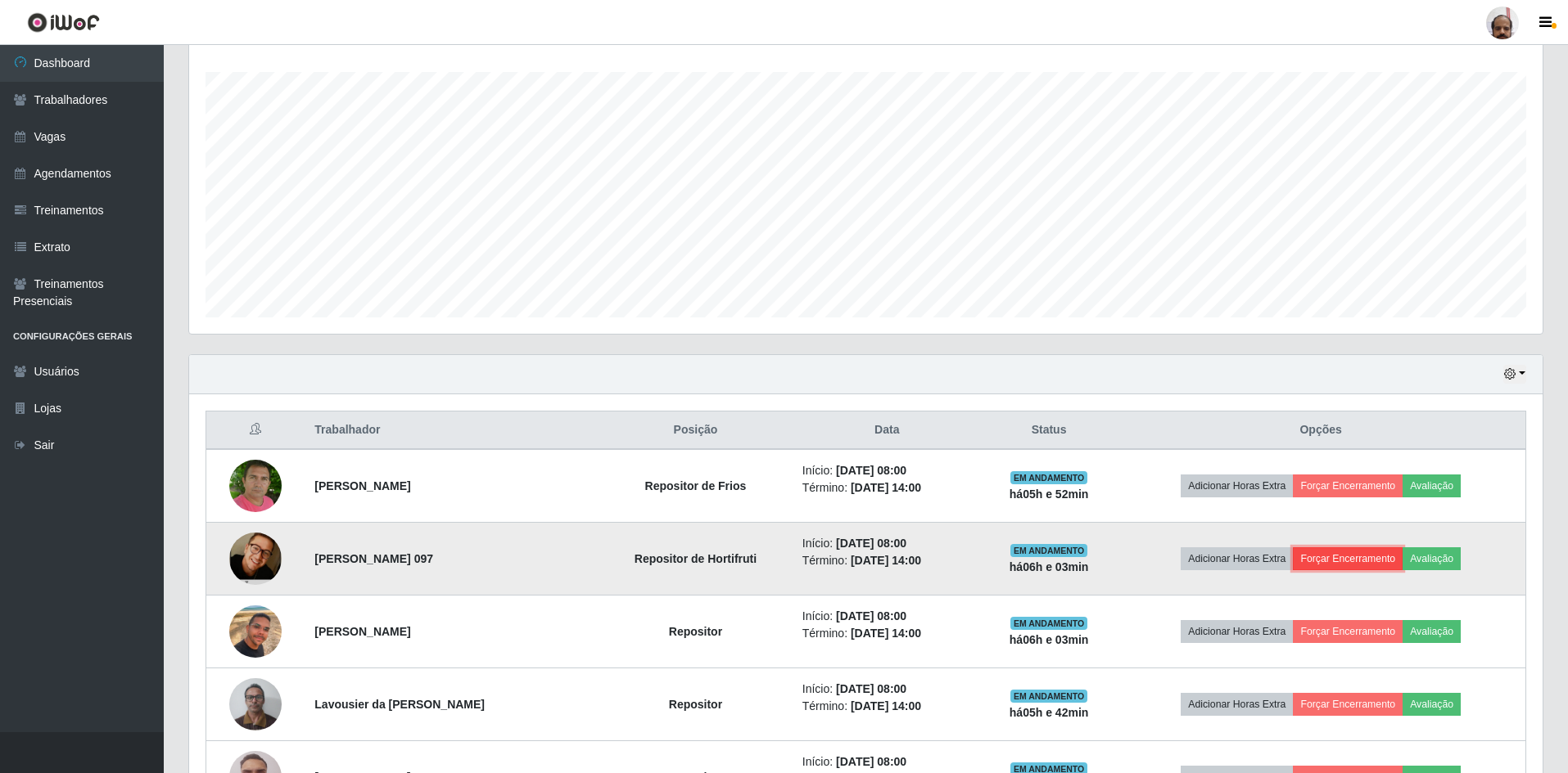
click at [1351, 559] on button "Forçar Encerramento" at bounding box center [1348, 559] width 109 height 23
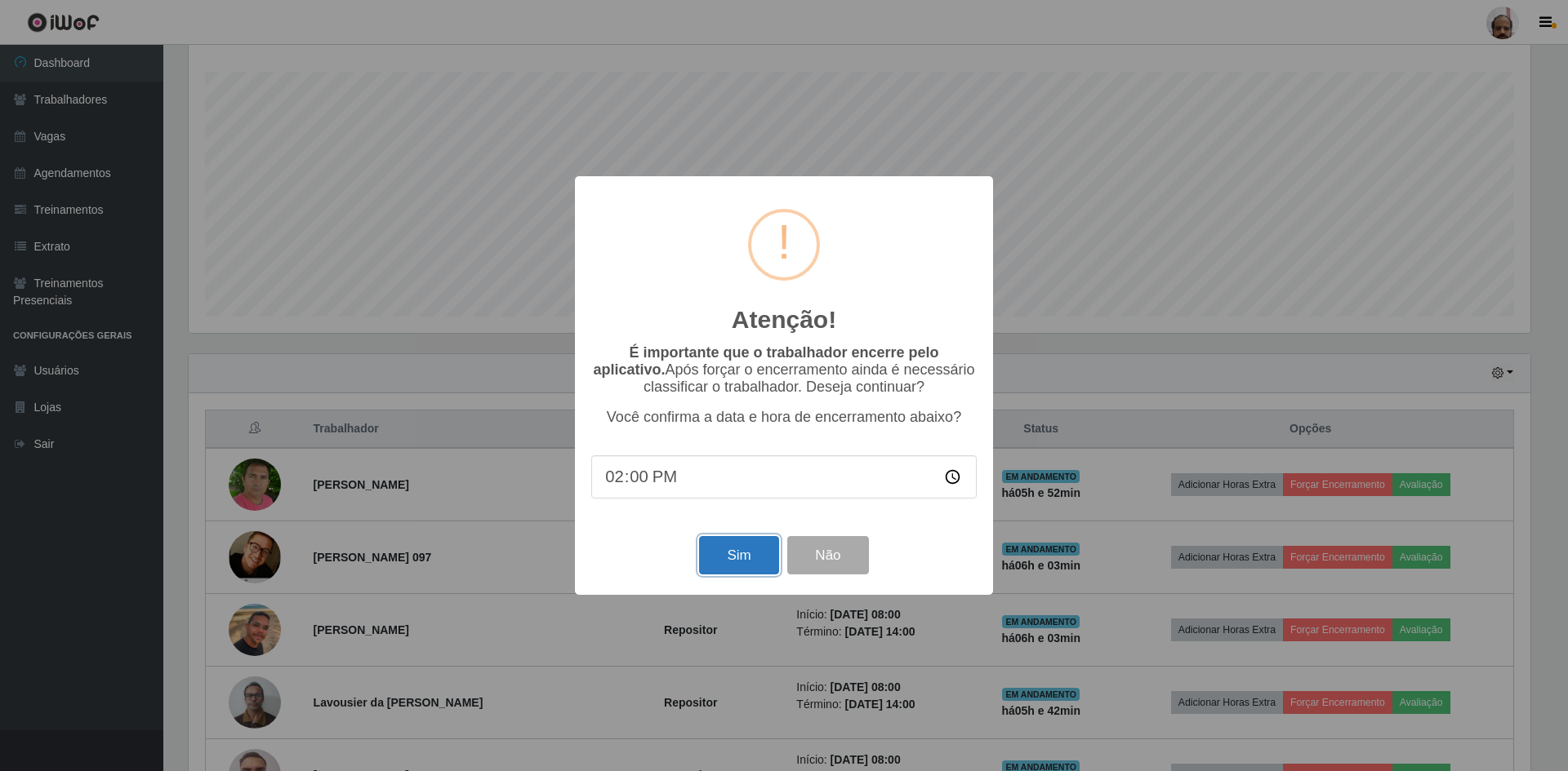
click at [741, 558] on button "Sim" at bounding box center [738, 555] width 79 height 38
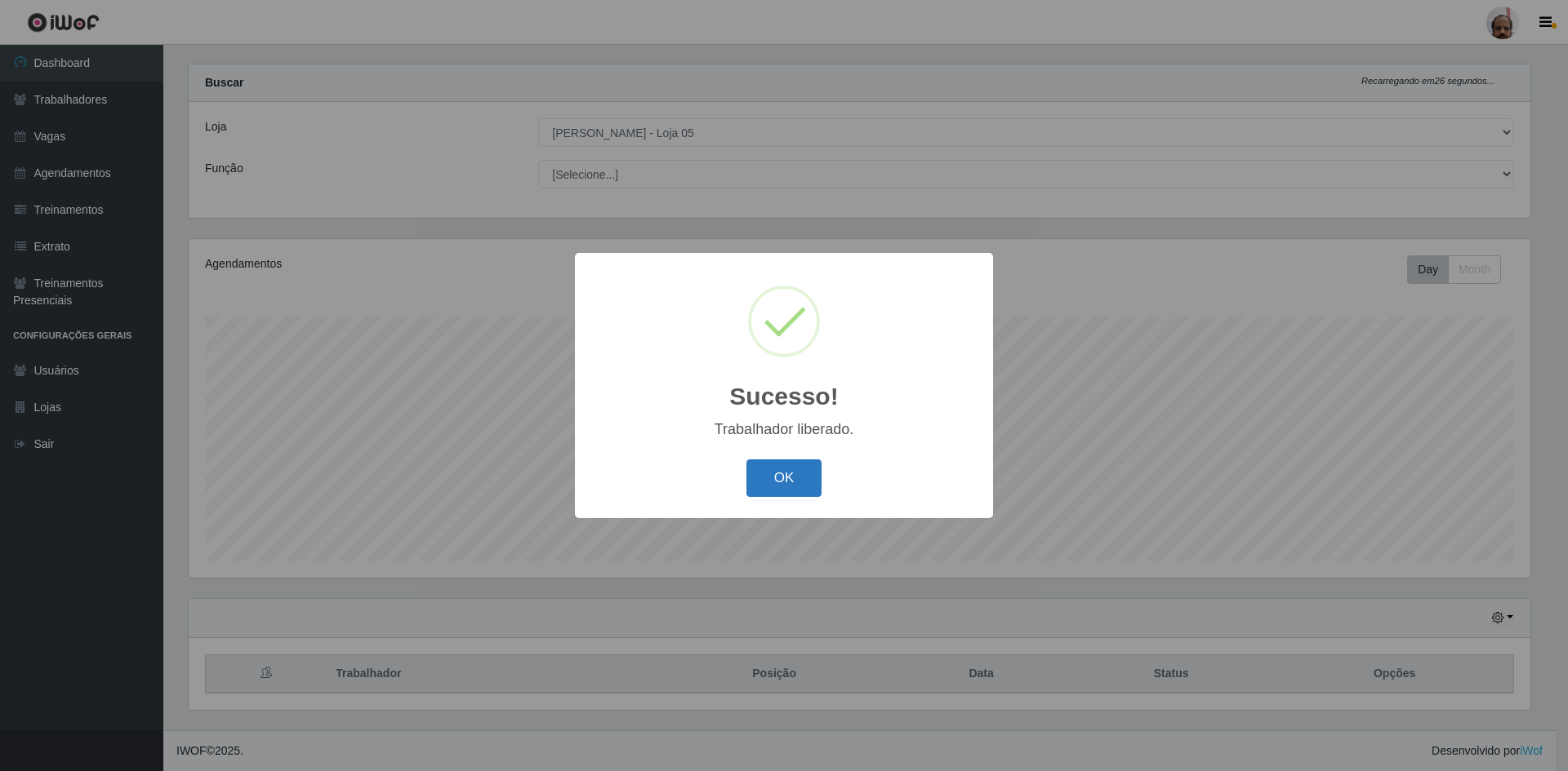
click at [785, 480] on button "OK" at bounding box center [784, 479] width 75 height 38
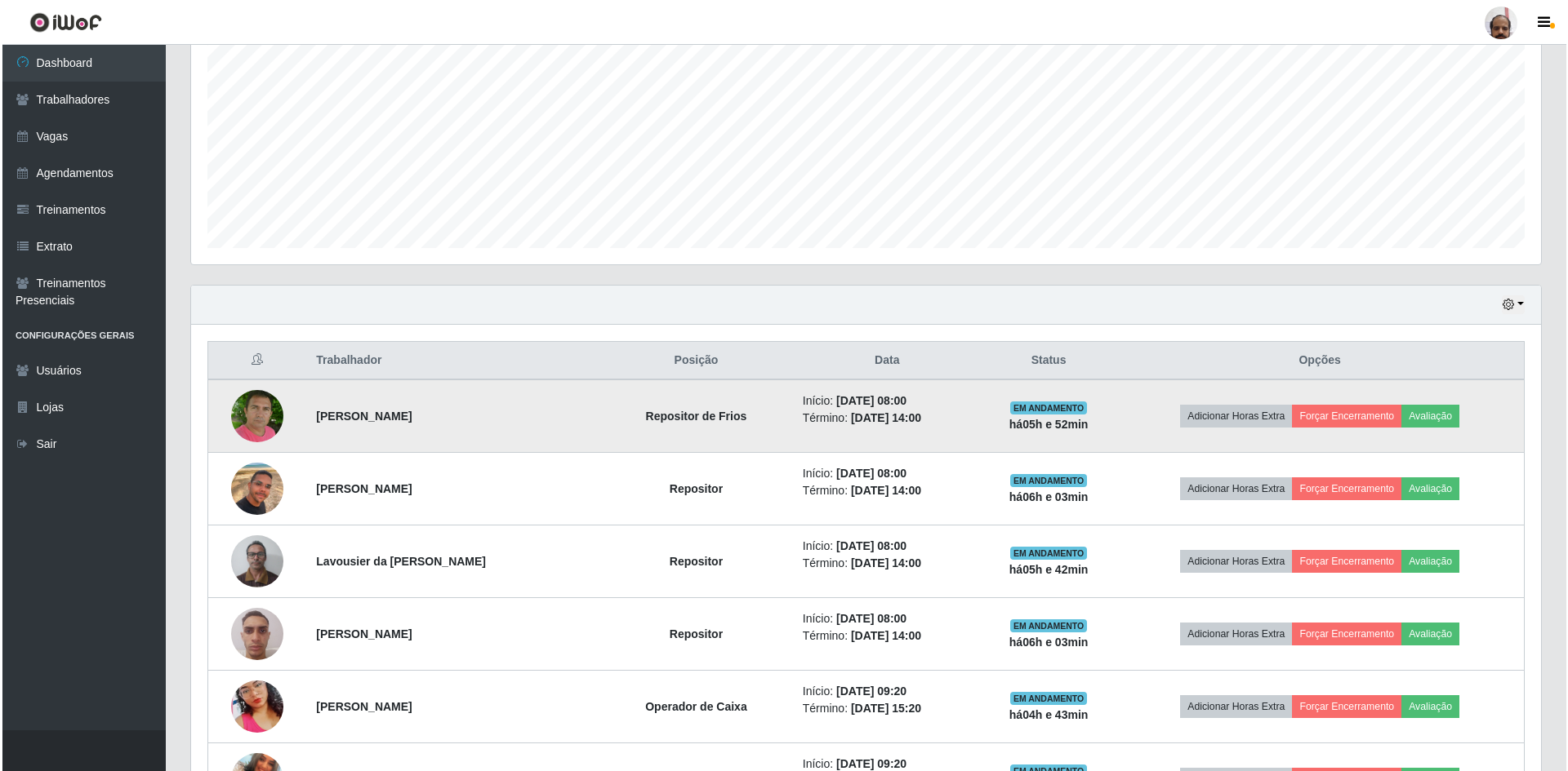
scroll to position [349, 0]
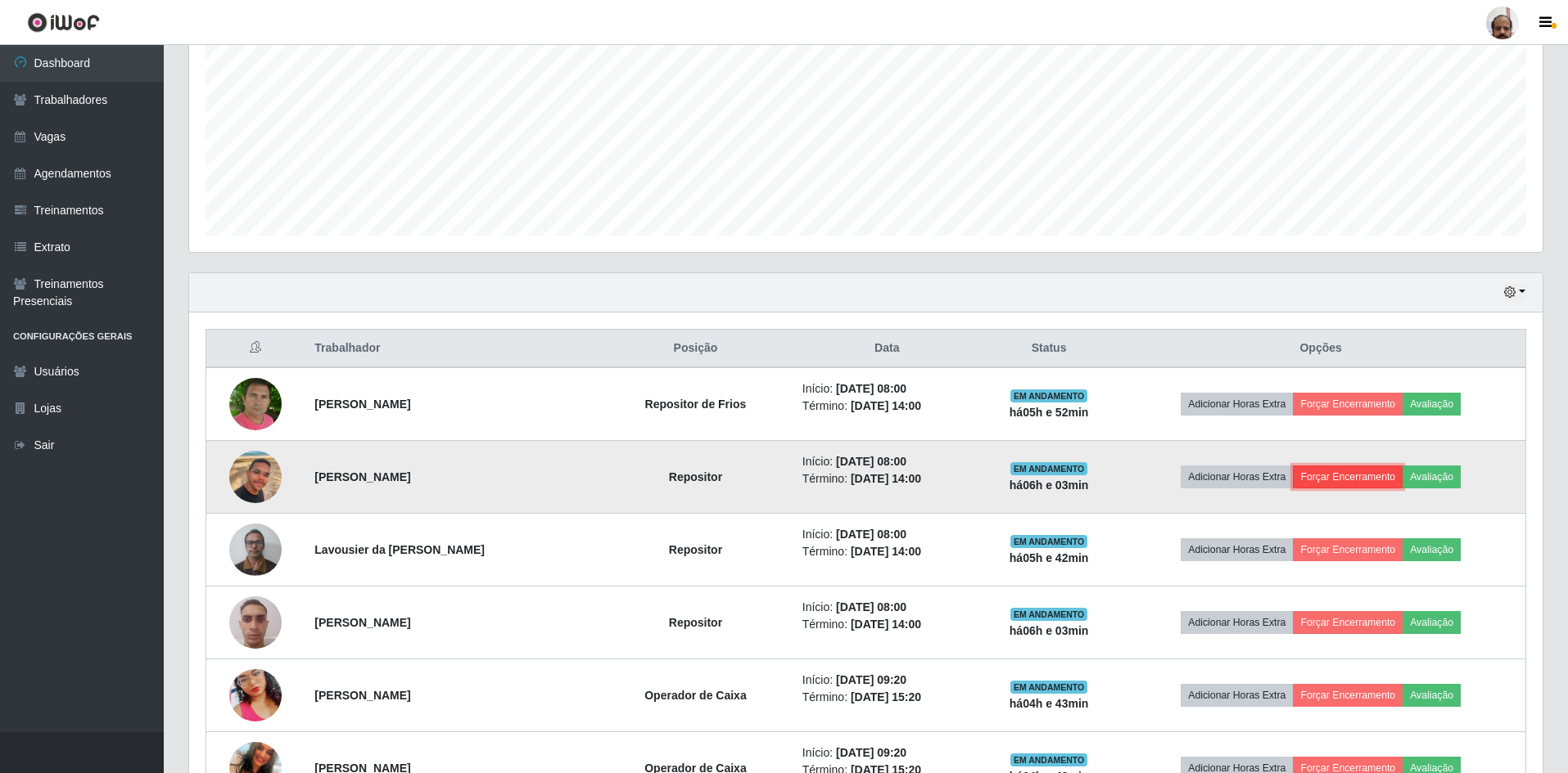
click at [1368, 471] on button "Forçar Encerramento" at bounding box center [1348, 477] width 109 height 23
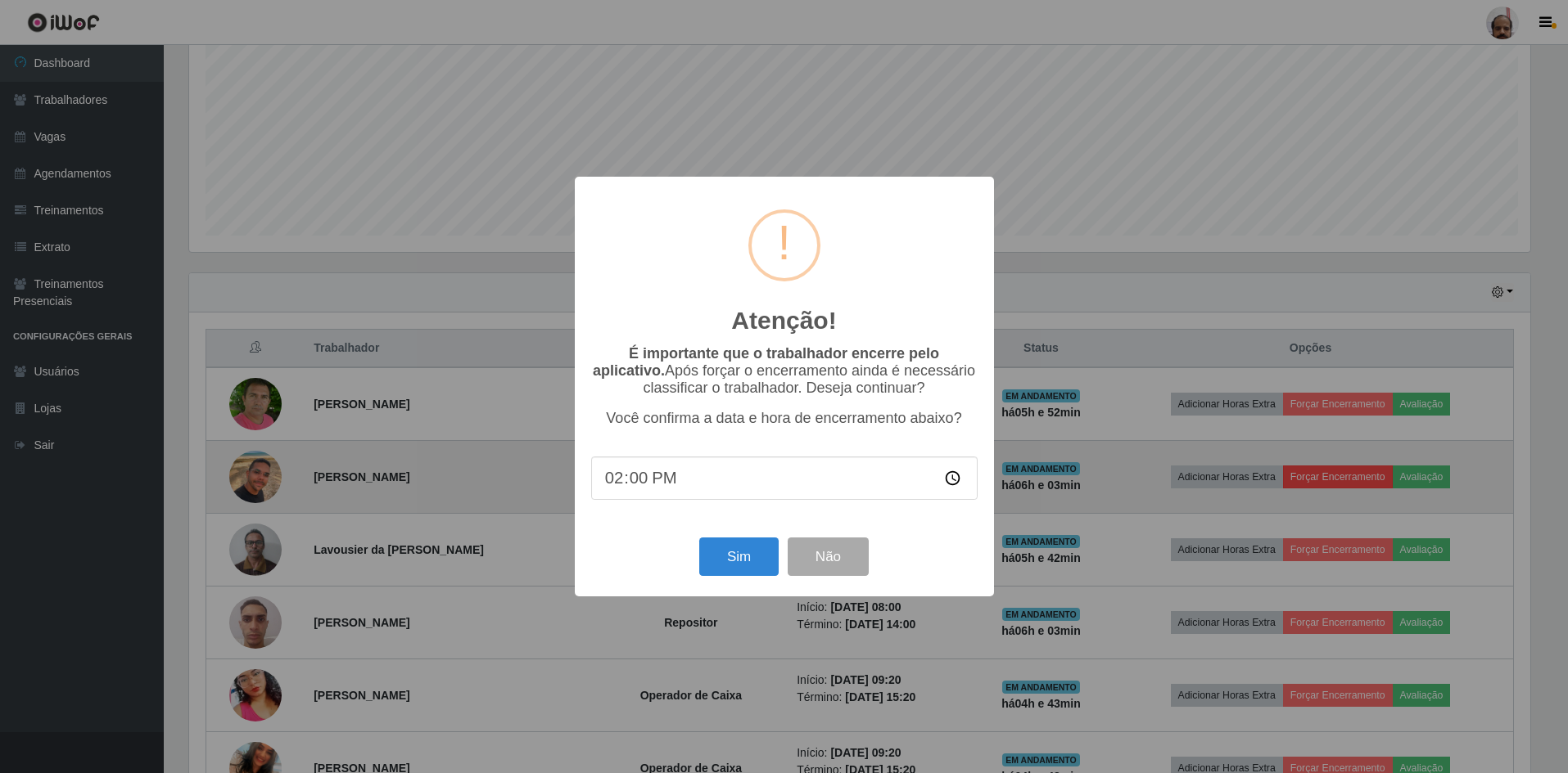
scroll to position [340, 1346]
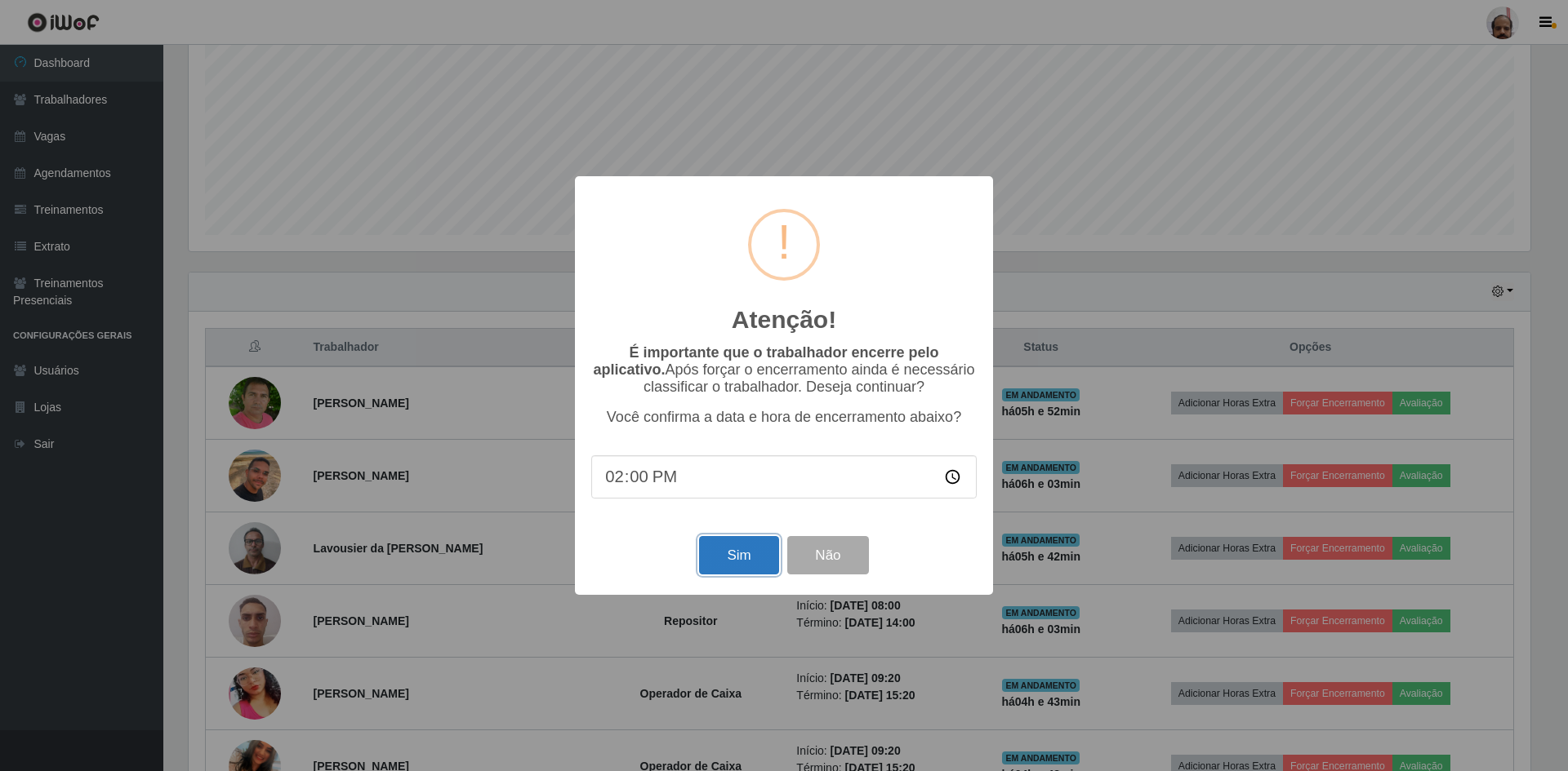
click at [708, 561] on button "Sim" at bounding box center [738, 555] width 79 height 38
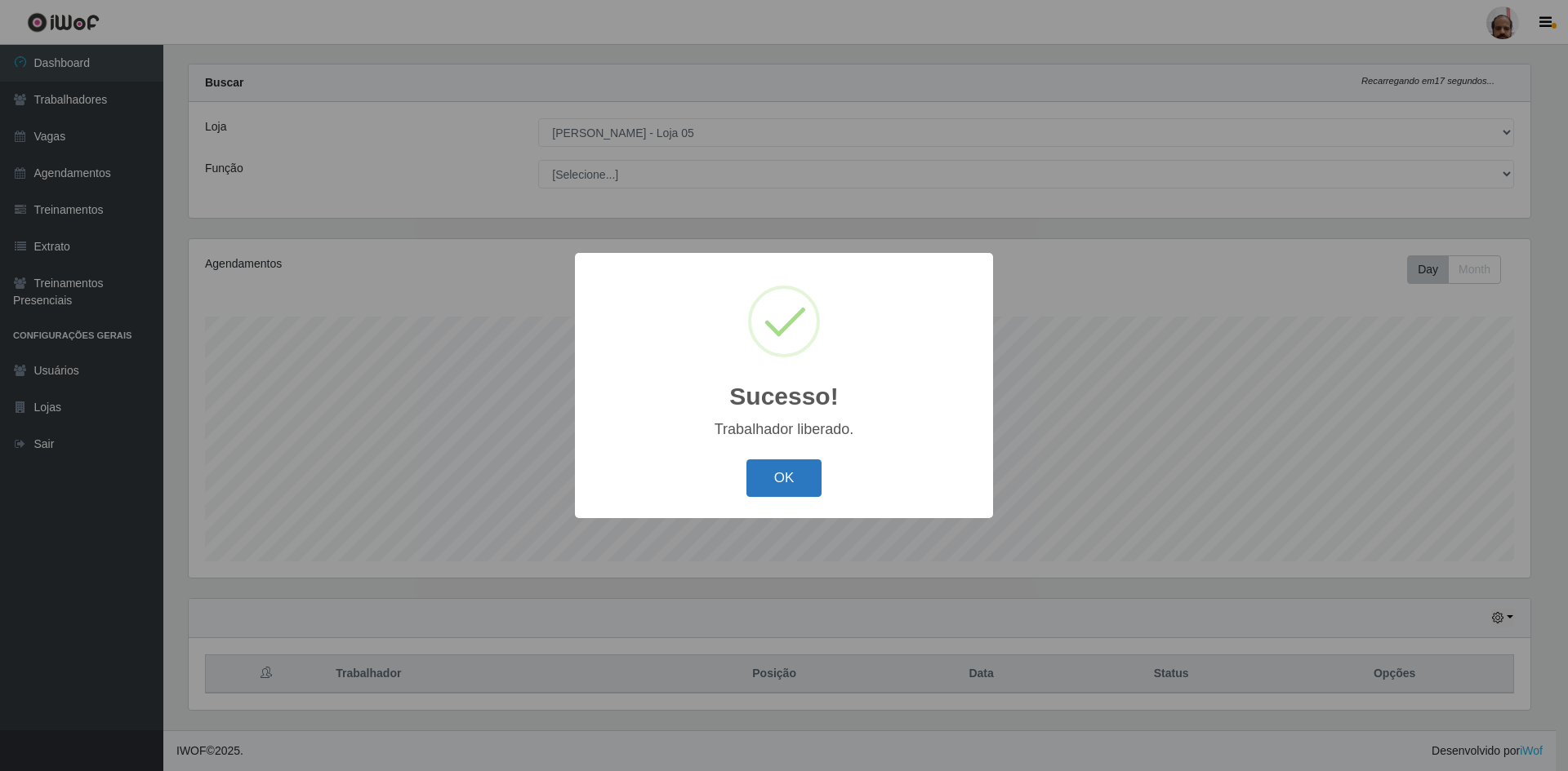
click at [777, 482] on button "OK" at bounding box center [784, 479] width 75 height 38
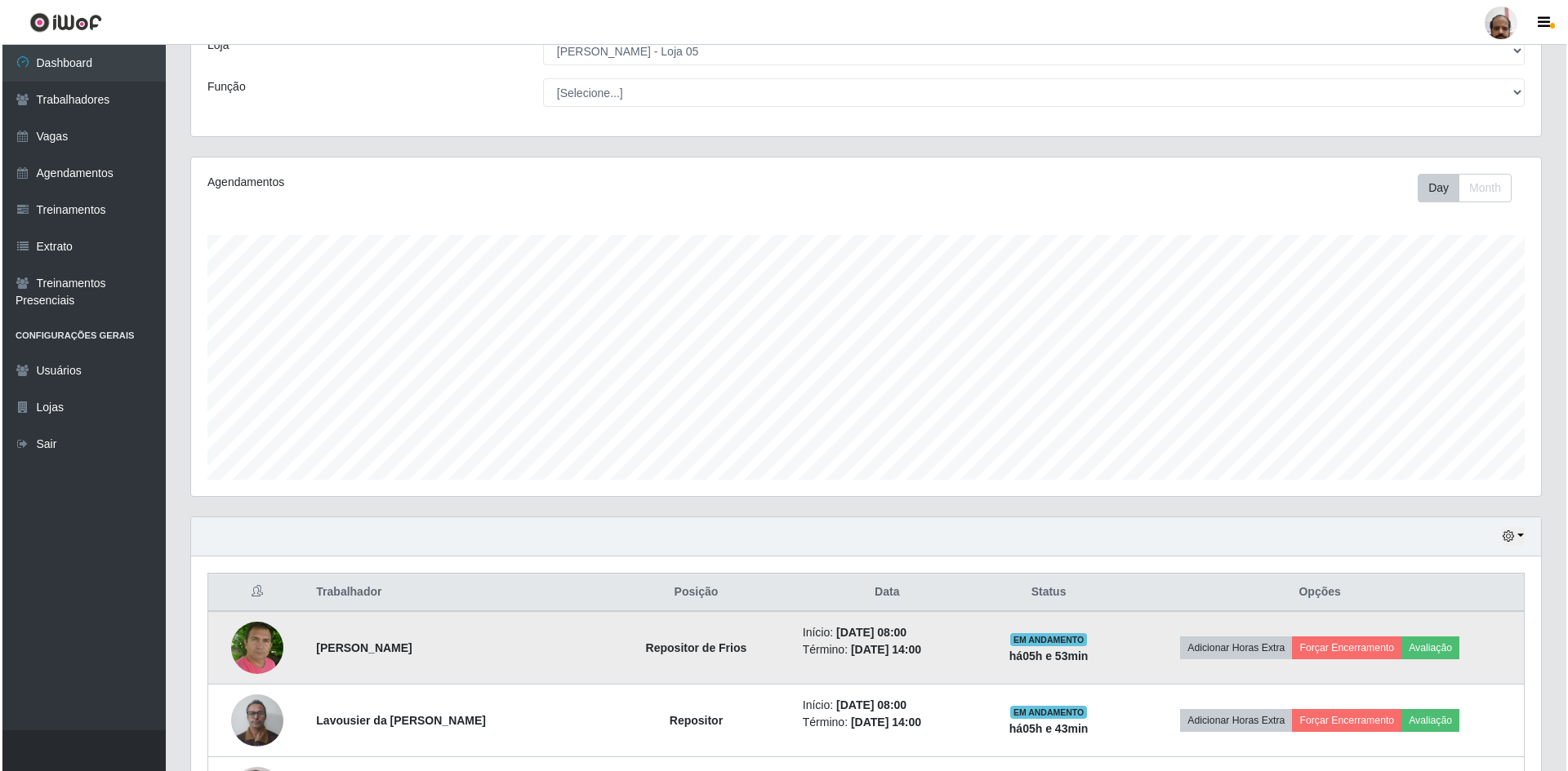
scroll to position [185, 0]
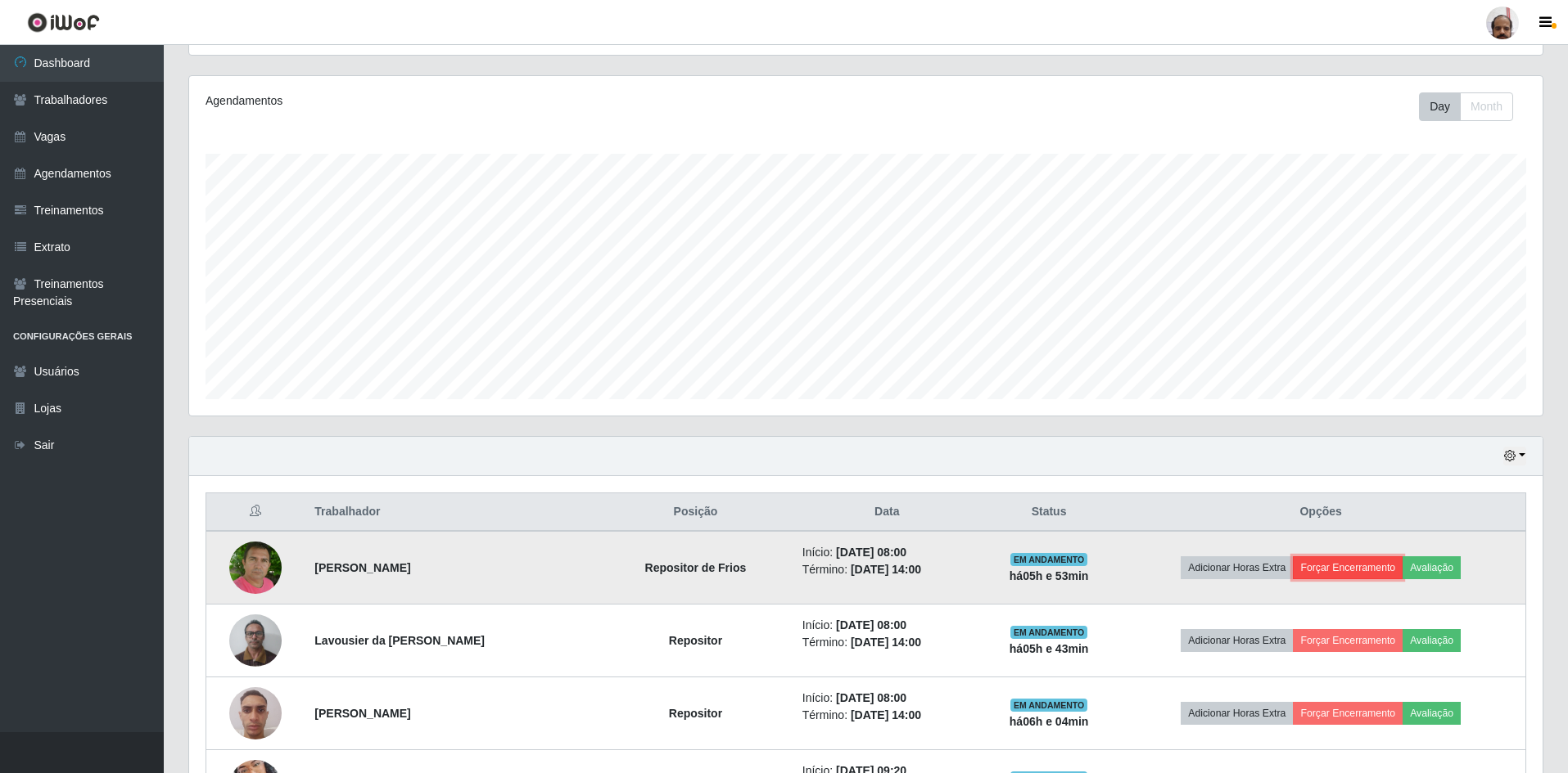
click at [1369, 561] on button "Forçar Encerramento" at bounding box center [1348, 568] width 109 height 23
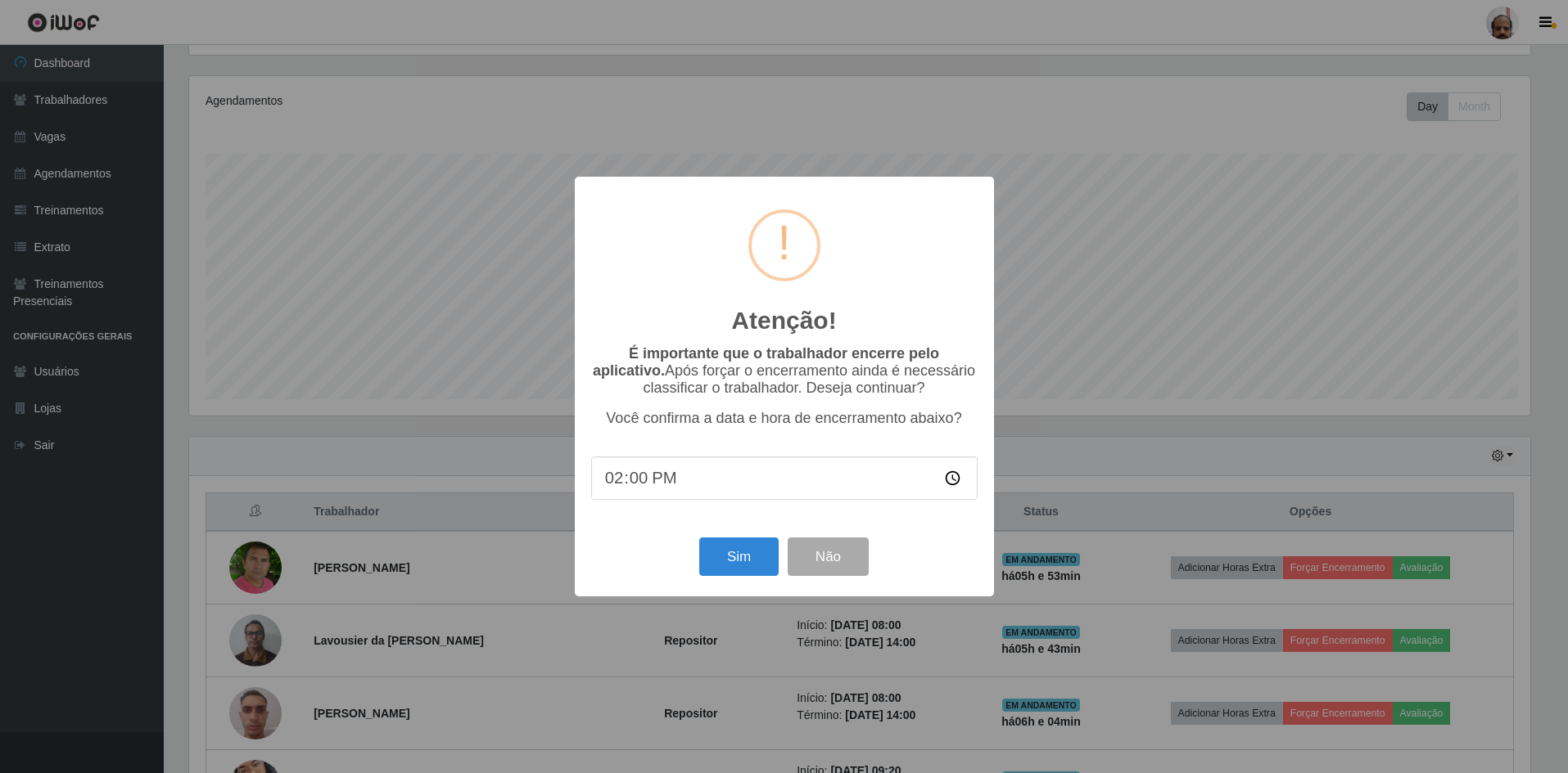
scroll to position [340, 1346]
click at [749, 565] on button "Sim" at bounding box center [740, 557] width 80 height 38
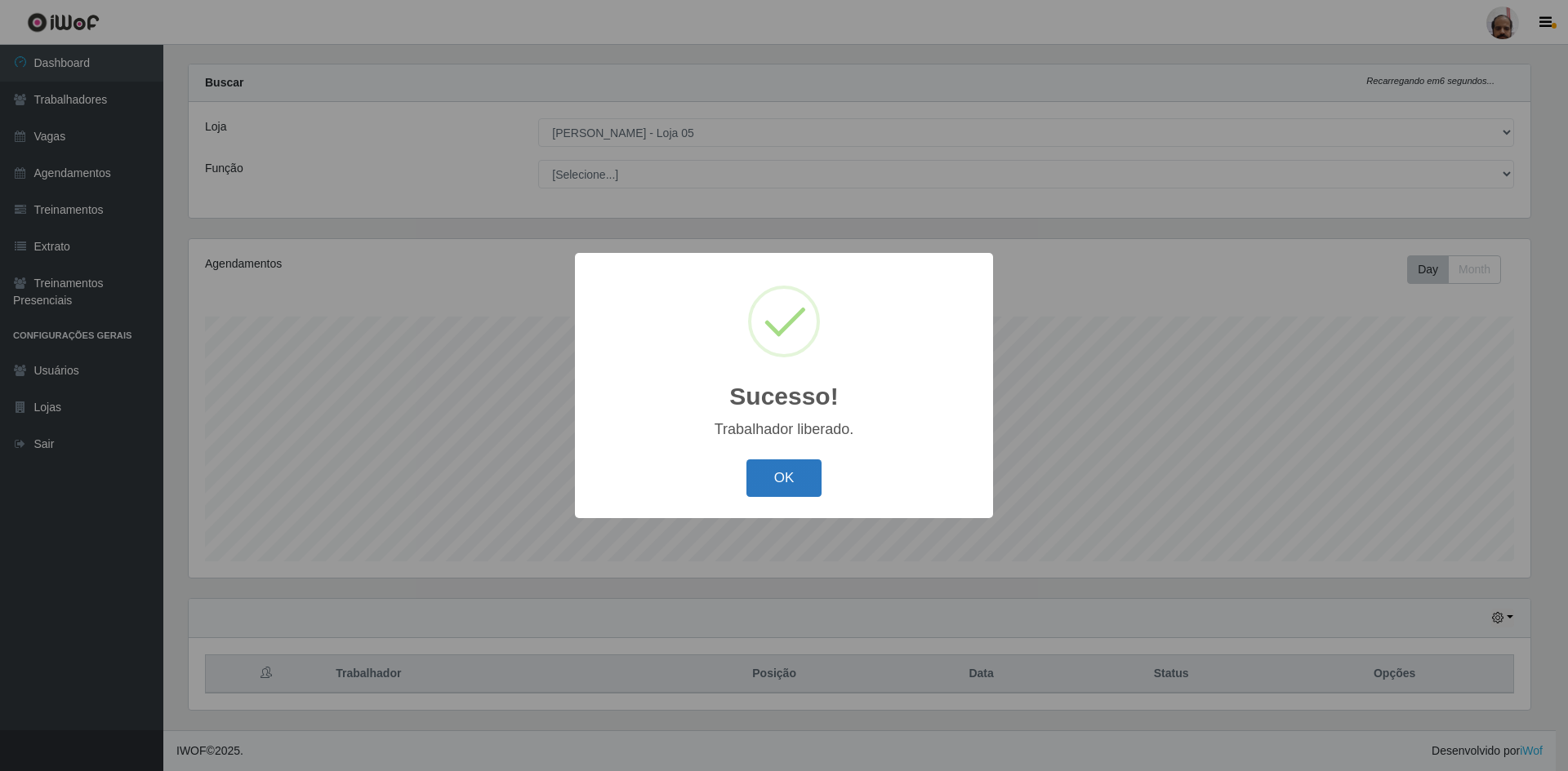
click at [810, 485] on button "OK" at bounding box center [784, 479] width 75 height 38
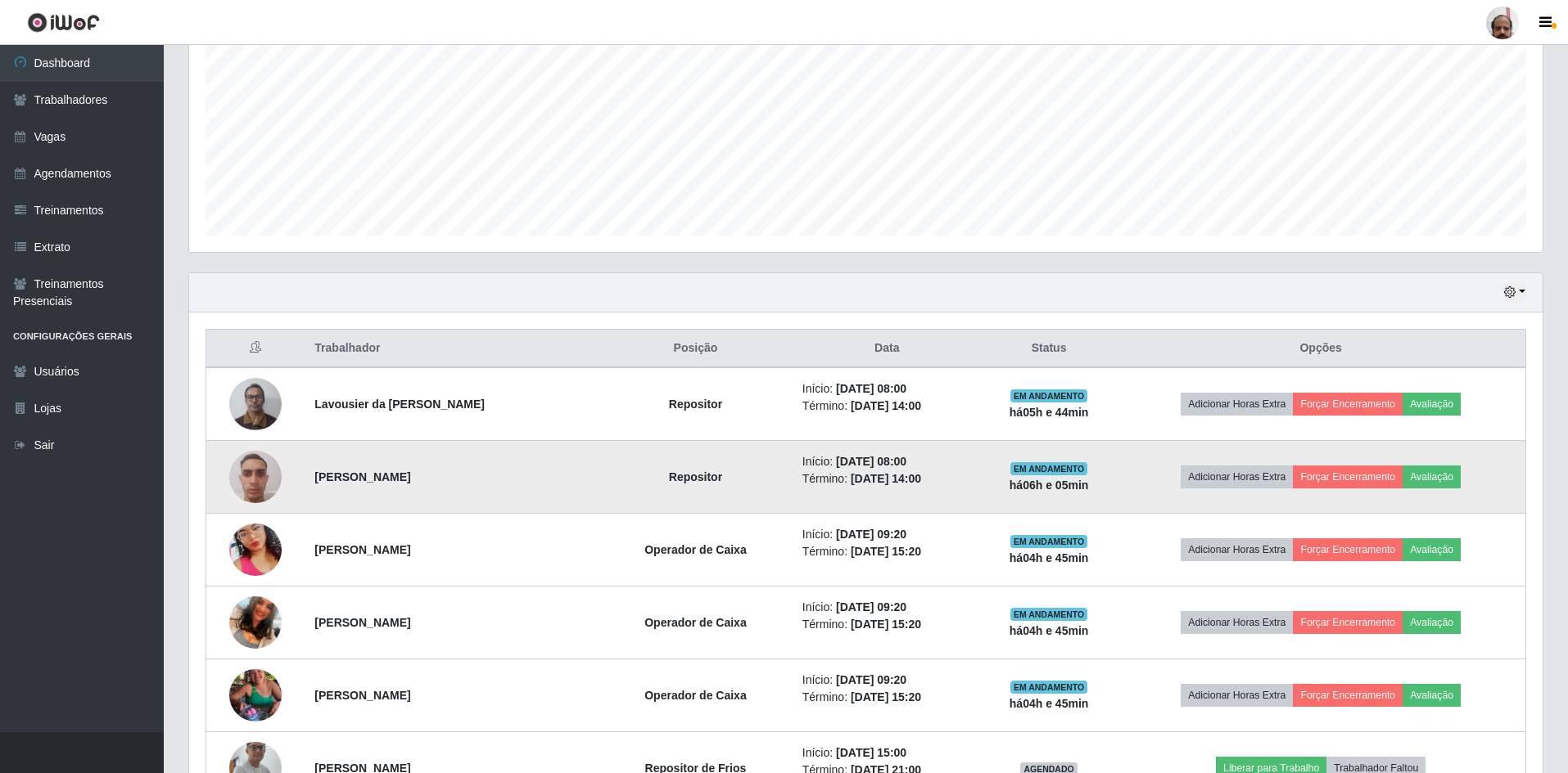
scroll to position [431, 0]
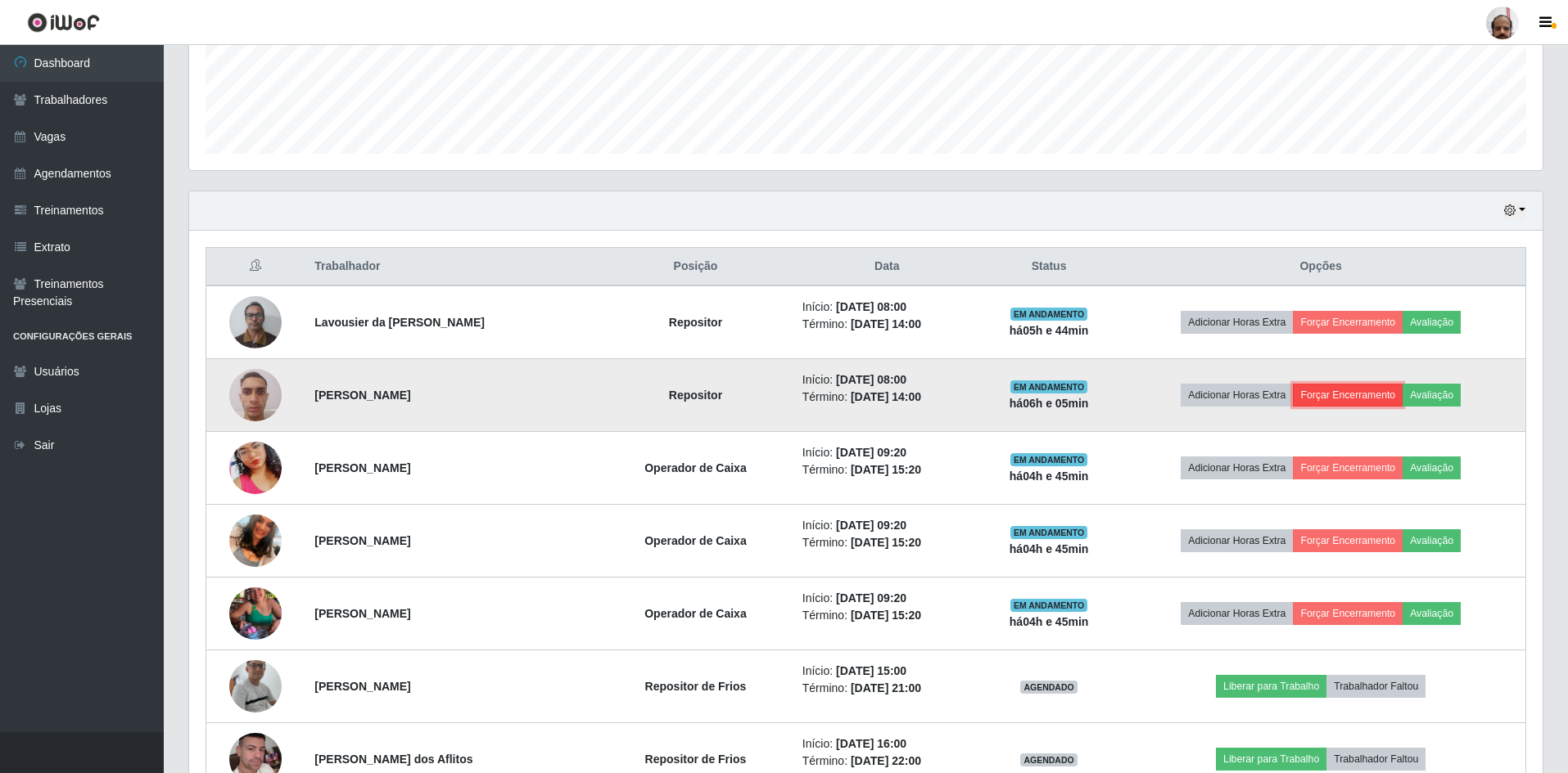
click at [1343, 393] on button "Forçar Encerramento" at bounding box center [1348, 396] width 109 height 23
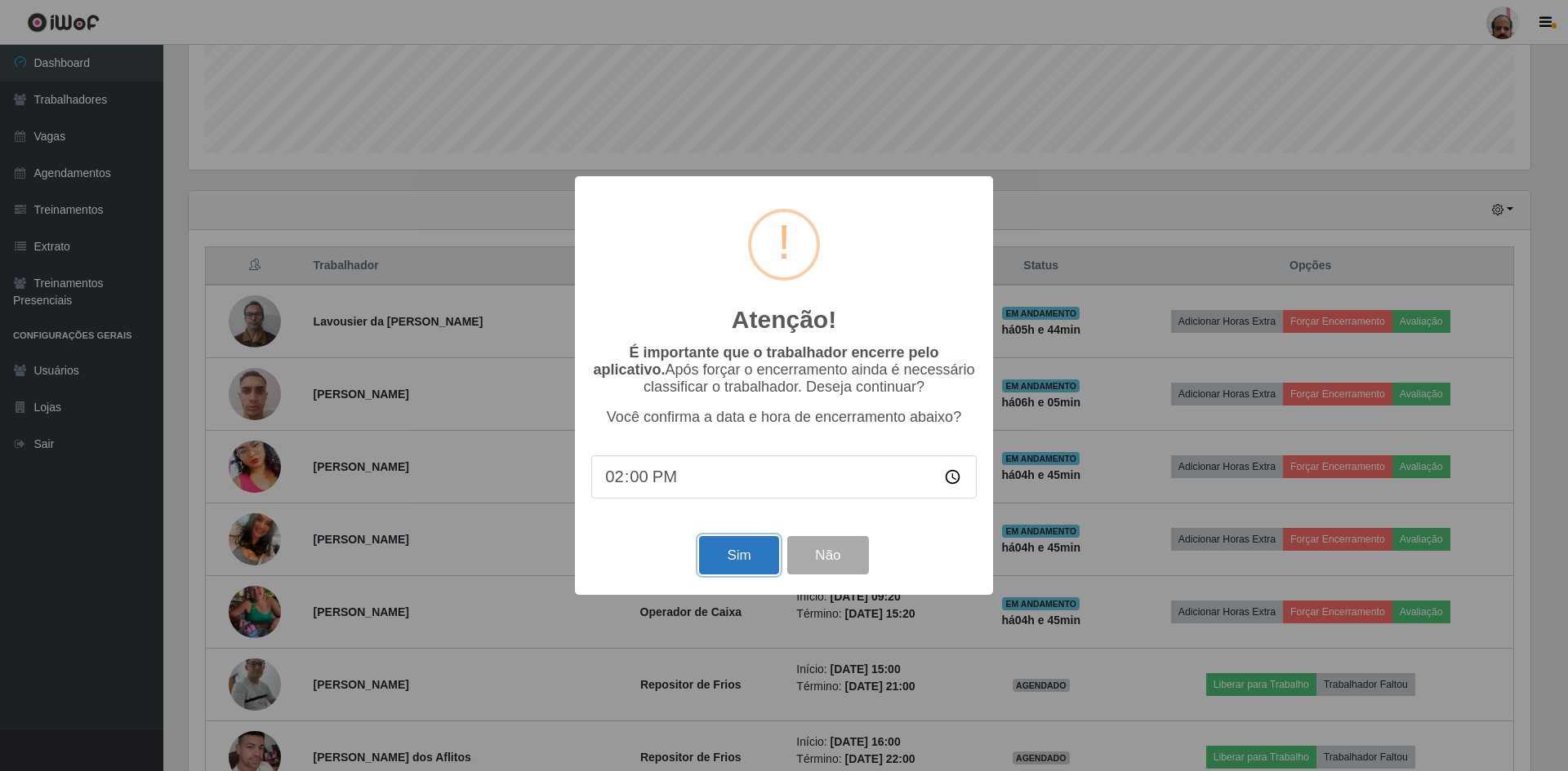
click at [744, 556] on button "Sim" at bounding box center [738, 555] width 79 height 38
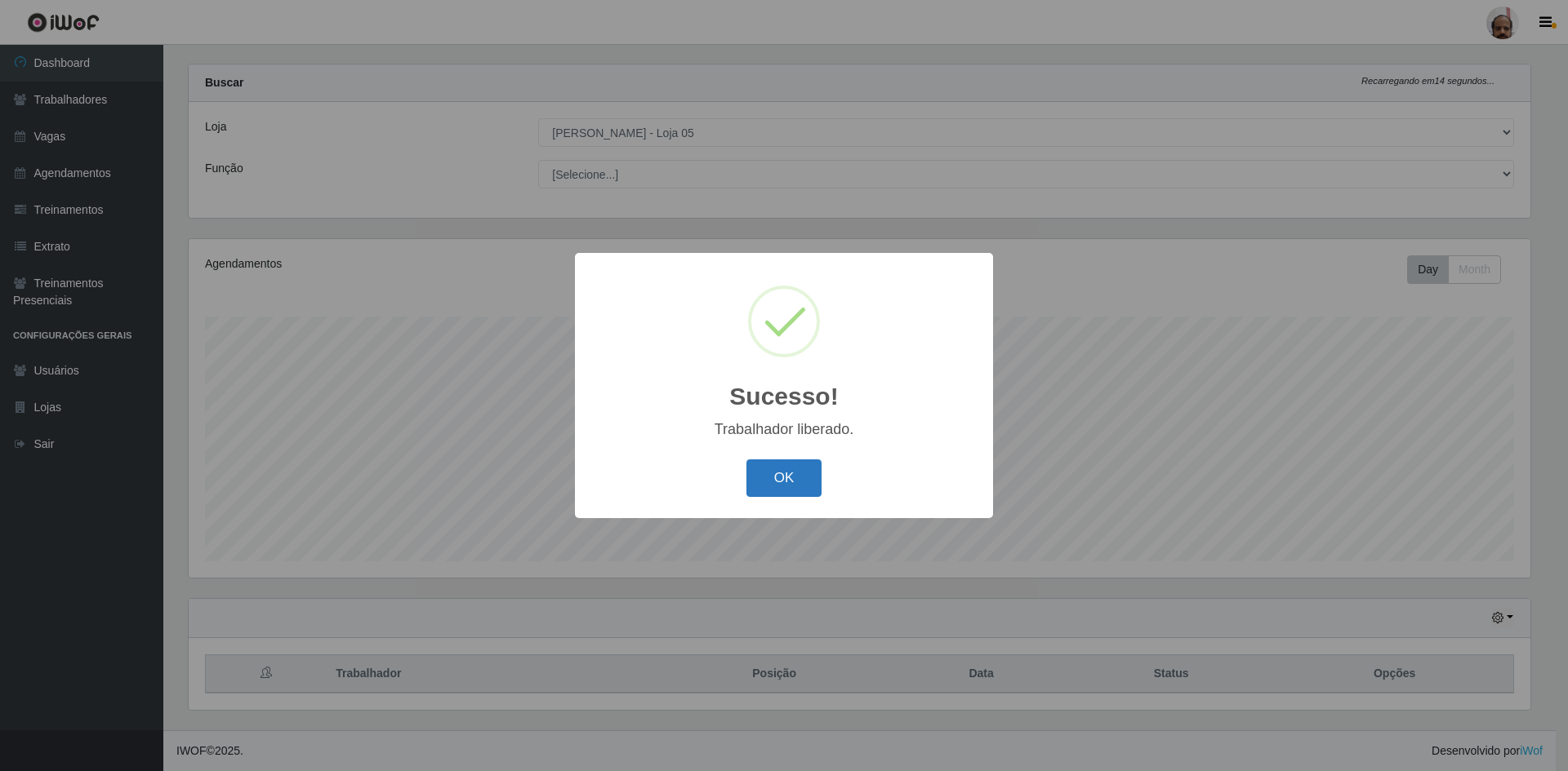
click at [792, 479] on button "OK" at bounding box center [784, 479] width 75 height 38
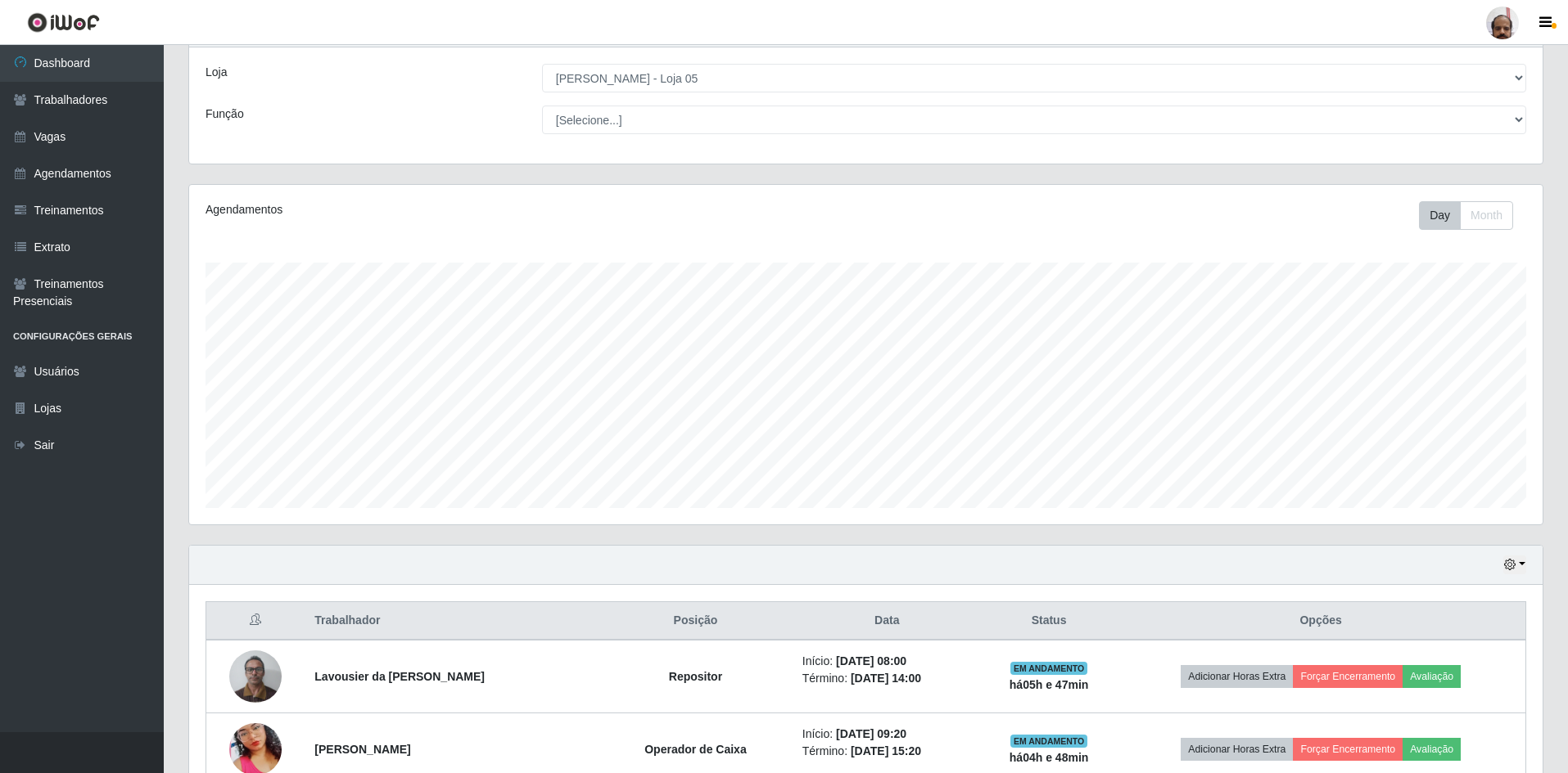
scroll to position [186, 0]
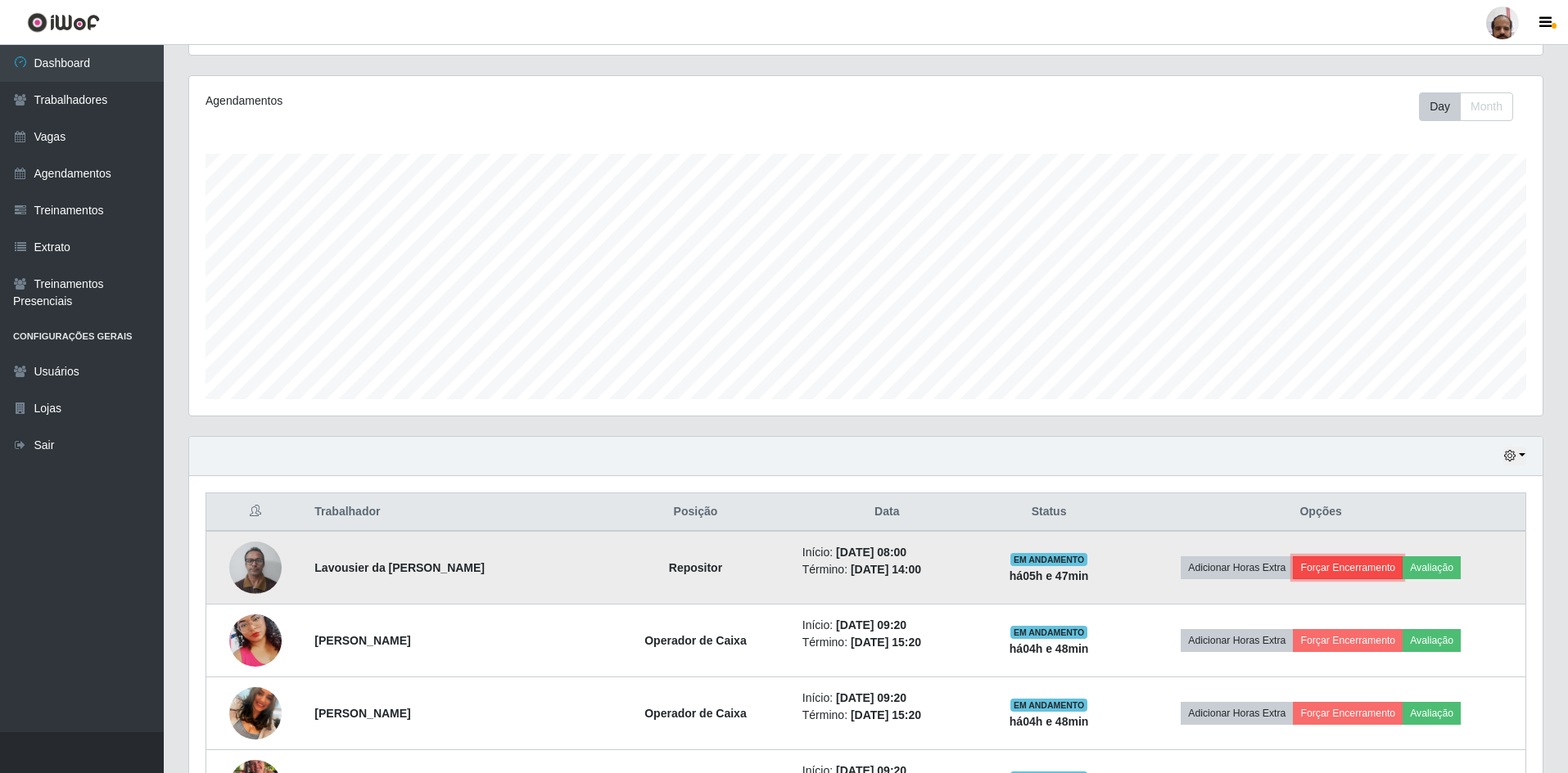
click at [1345, 565] on button "Forçar Encerramento" at bounding box center [1348, 568] width 109 height 23
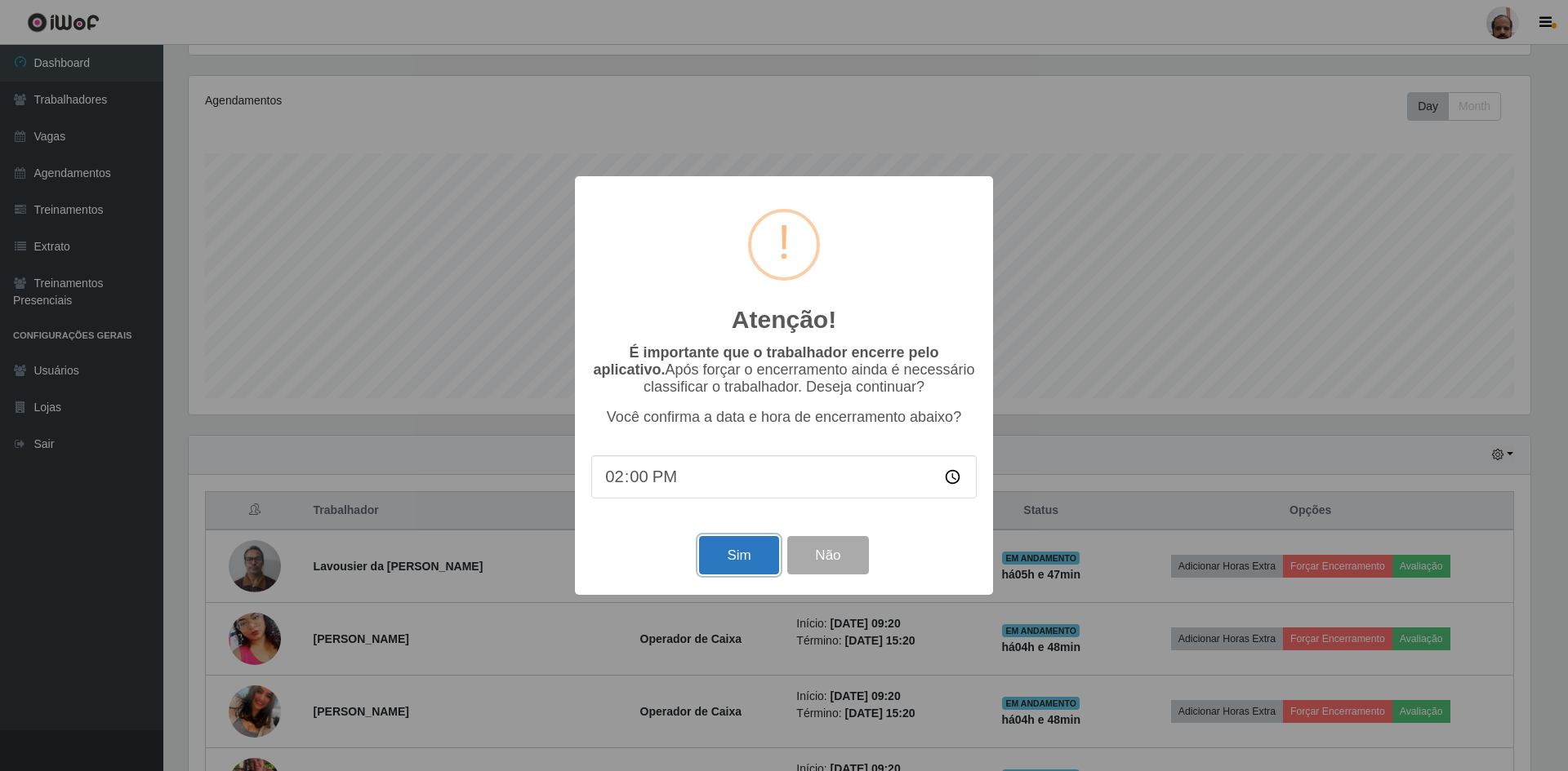
click at [726, 558] on button "Sim" at bounding box center [738, 555] width 79 height 38
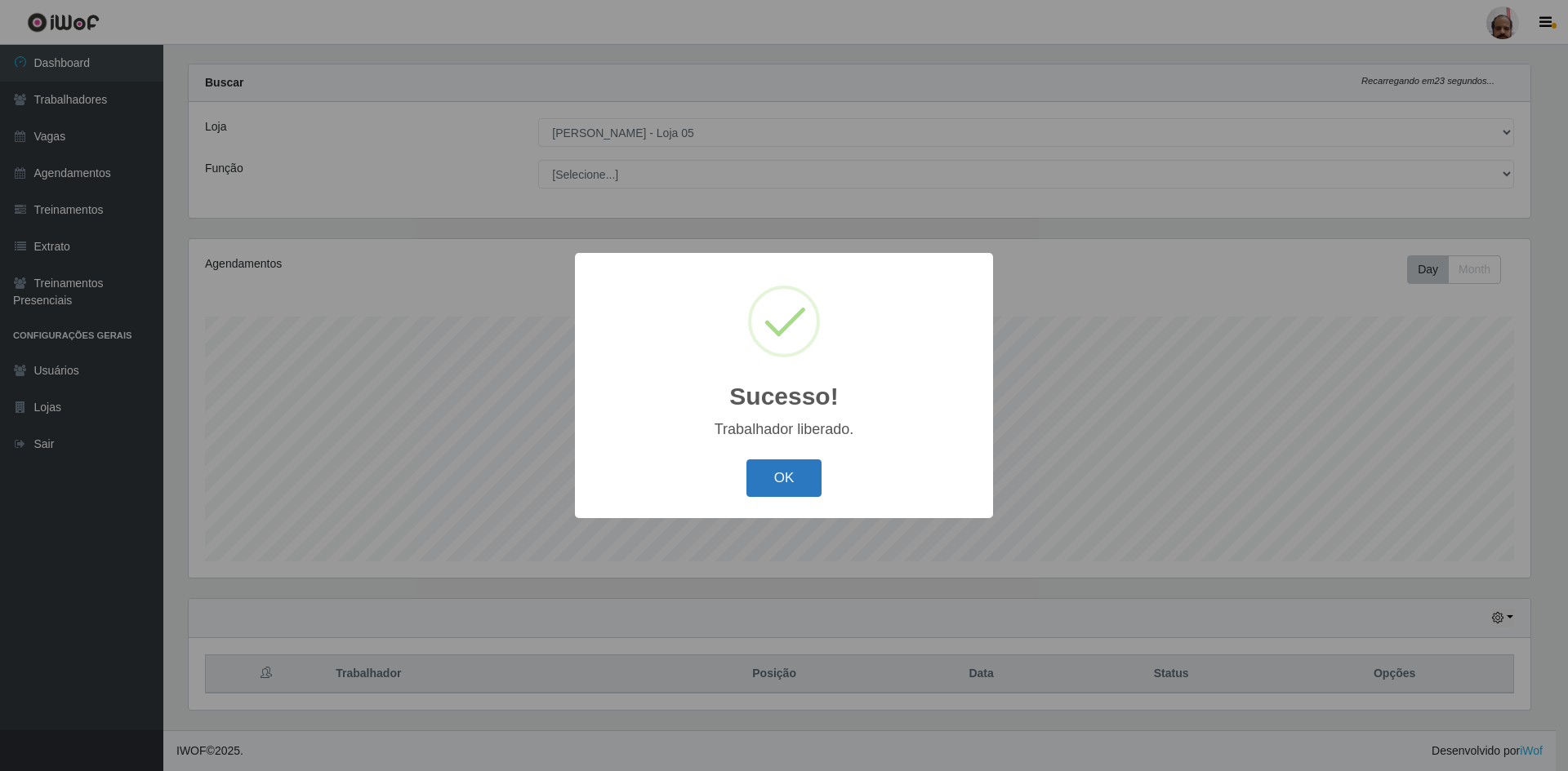
click at [788, 480] on button "OK" at bounding box center [784, 479] width 75 height 38
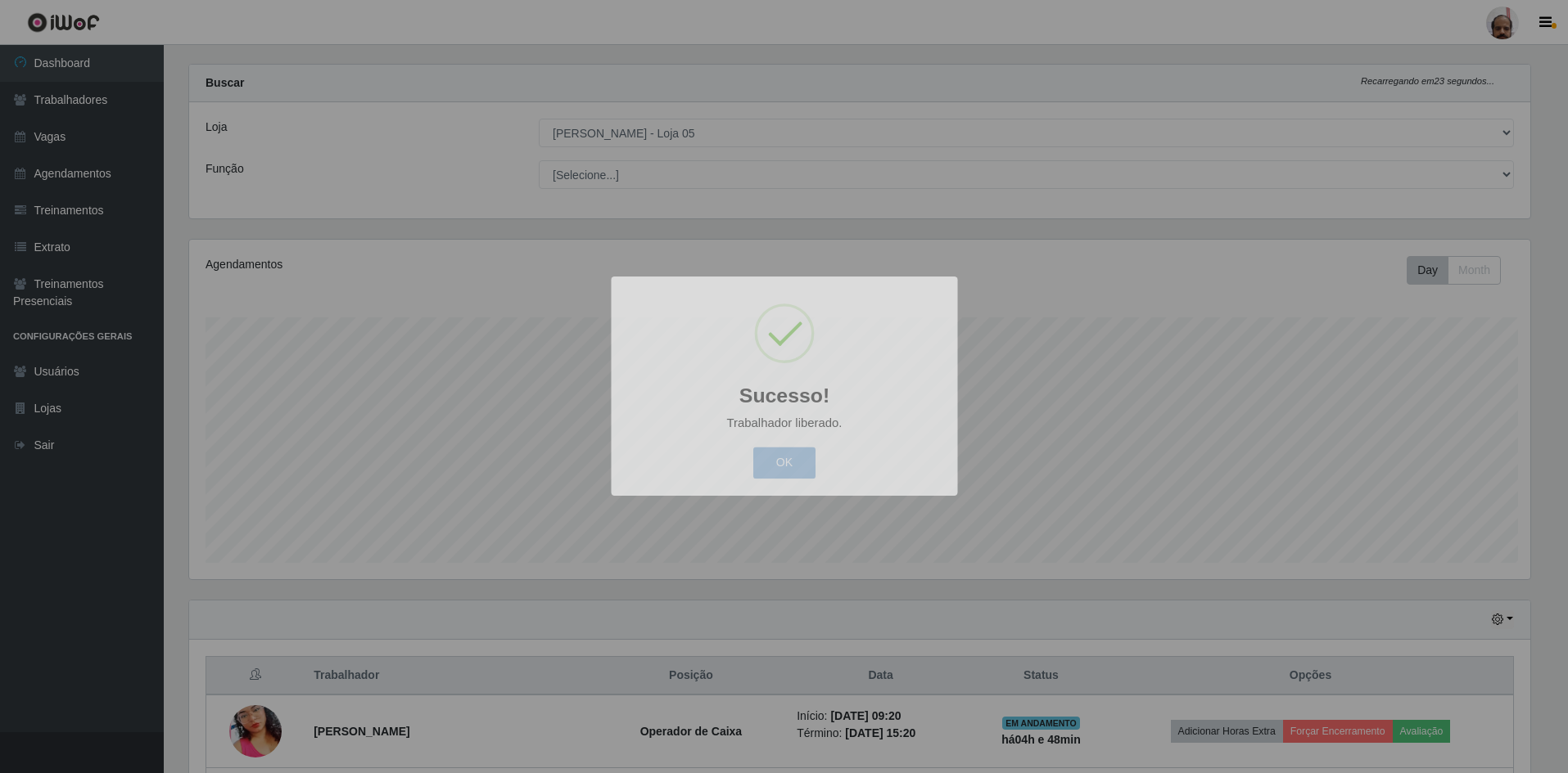
scroll to position [340, 1353]
